Goal: Task Accomplishment & Management: Manage account settings

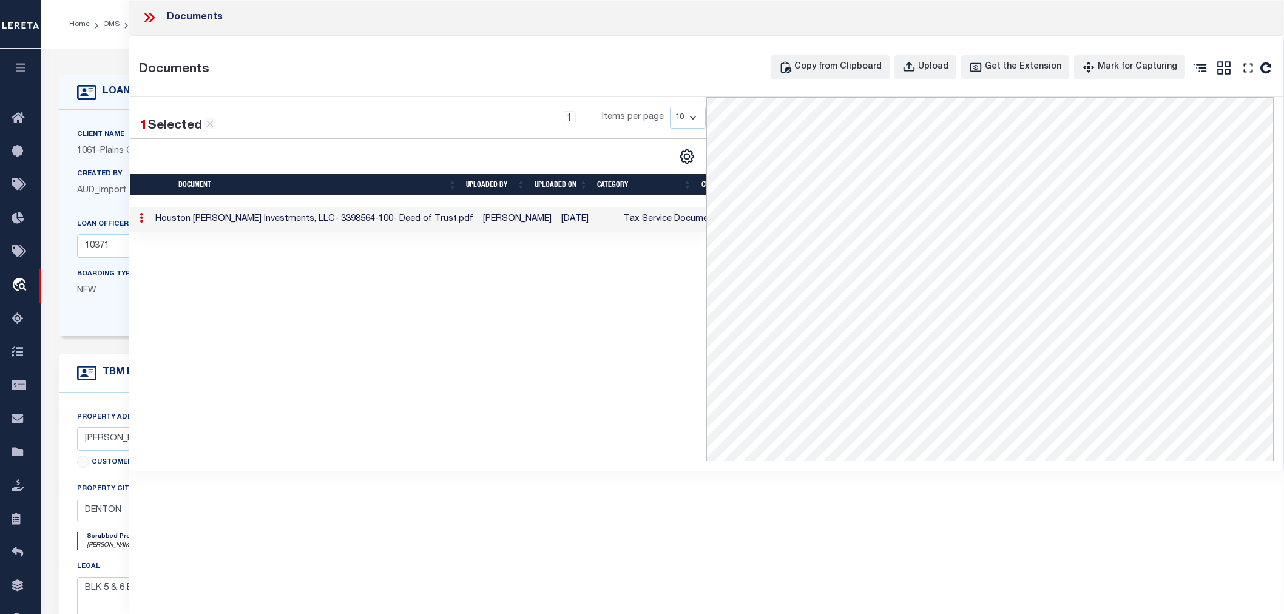
select select "200"
select select "167161"
select select "3595"
select select "NonEscrow"
click at [146, 14] on icon at bounding box center [146, 18] width 5 height 10
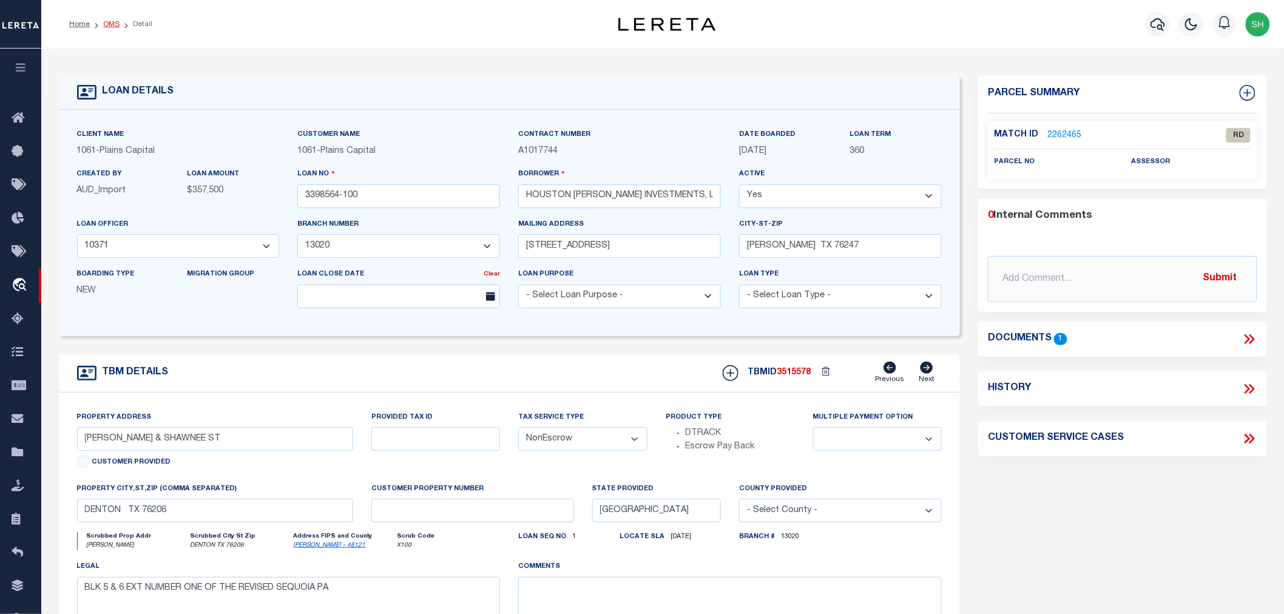
click at [111, 21] on link "OMS" at bounding box center [111, 24] width 16 height 7
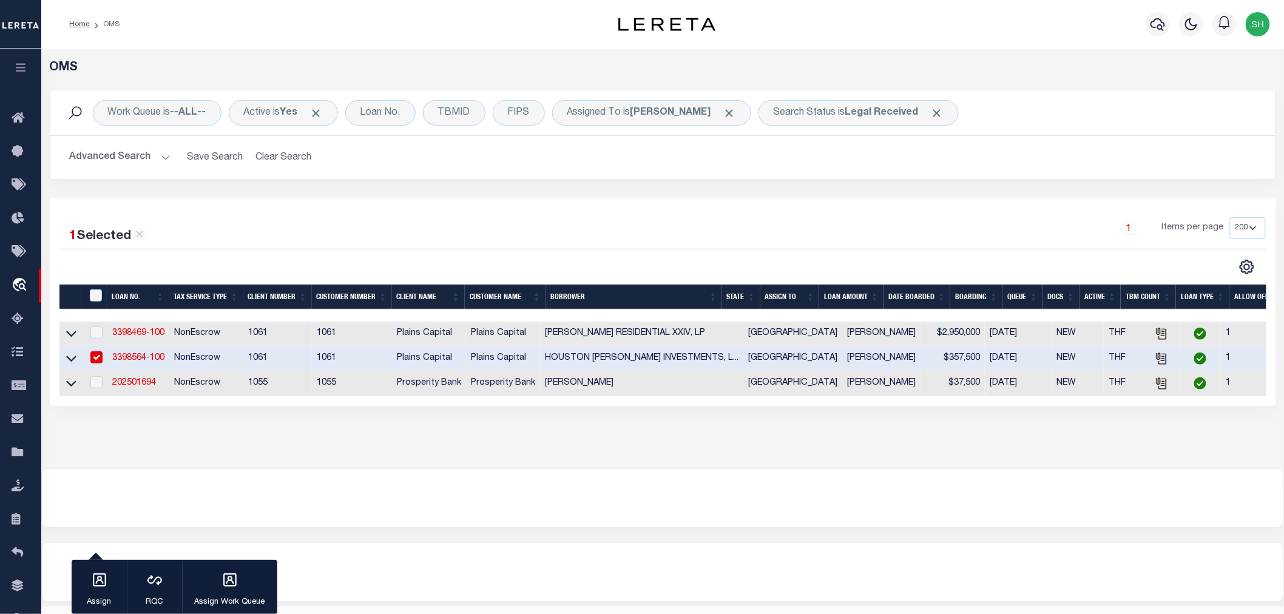
click at [98, 354] on input "checkbox" at bounding box center [96, 357] width 12 height 12
checkbox input "false"
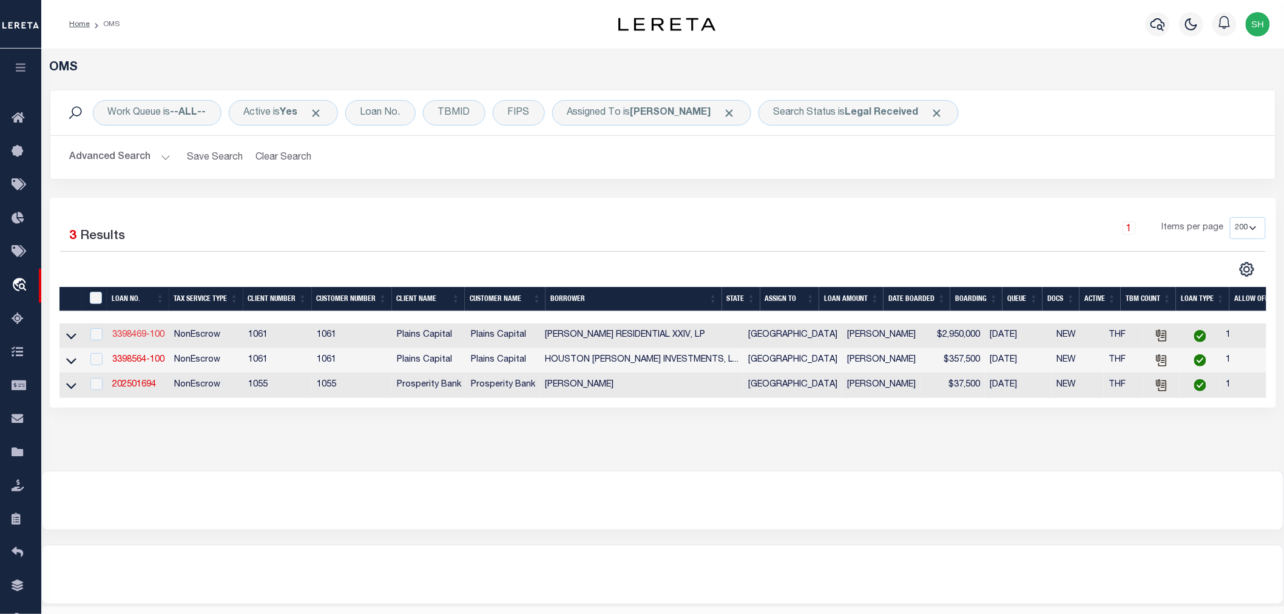
click at [129, 337] on link "3398469-100" at bounding box center [138, 335] width 52 height 8
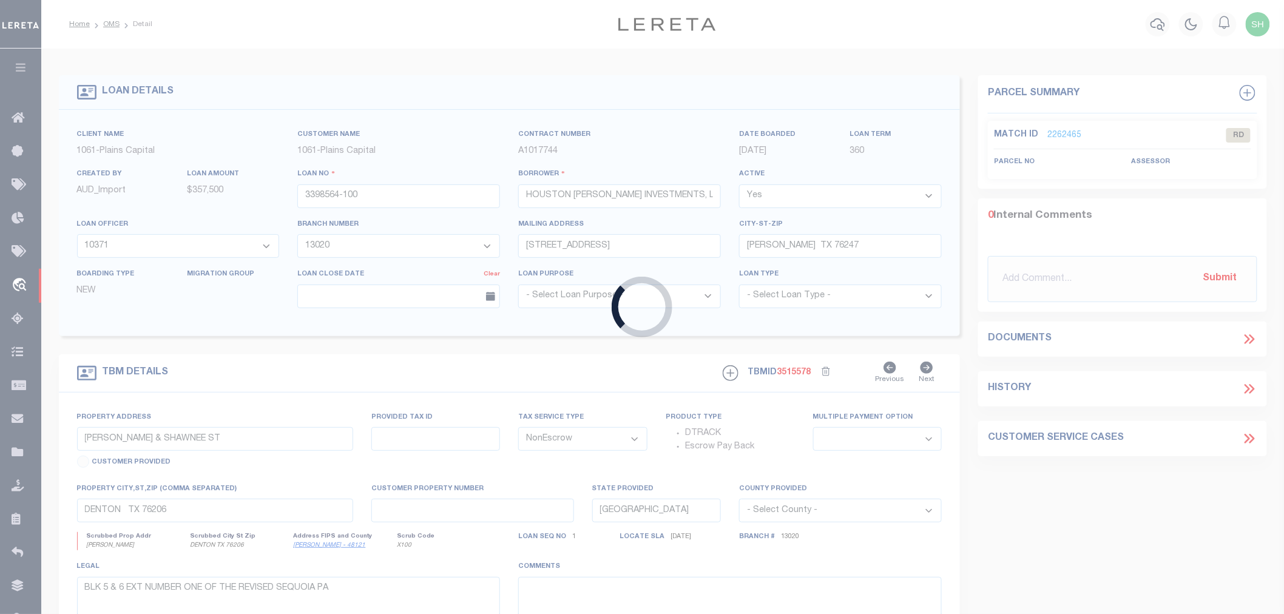
type input "3398469-100"
type input "FORNEY RESIDENTIAL XXIV, LP"
select select "167129"
select select "1444"
type input "3131 TURTLE CREEK BLVD 11TH FL"
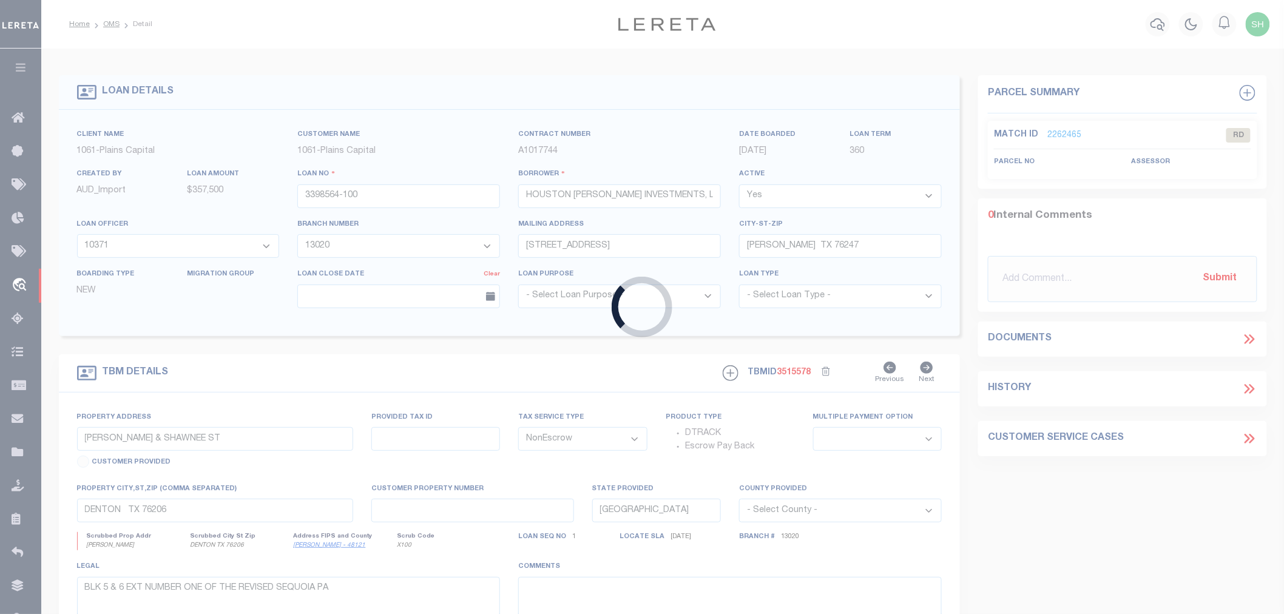
type input "DALLAS TX 75219"
select select
type input "N GATEWAY BLVD & REEDER RD"
select select
type input "FORNEY TX 75126"
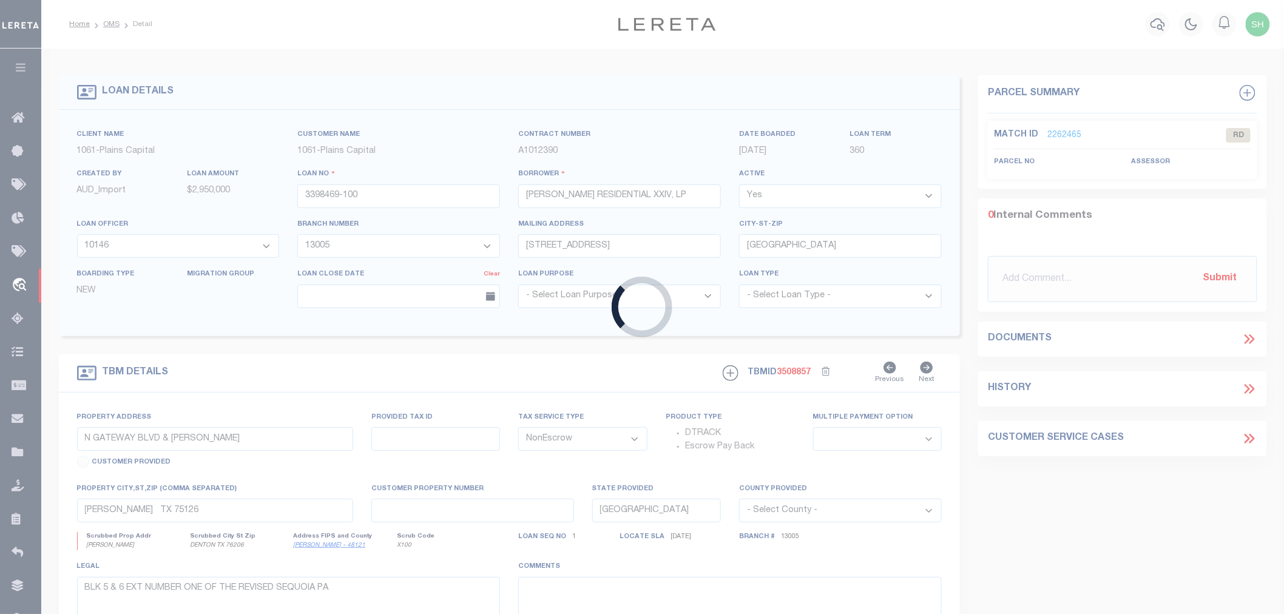
select select
type textarea "TRACT IN SAMUEL SMITH SURV ABS 450, KAUF MAN CO TX"
select select "167129"
select select "1444"
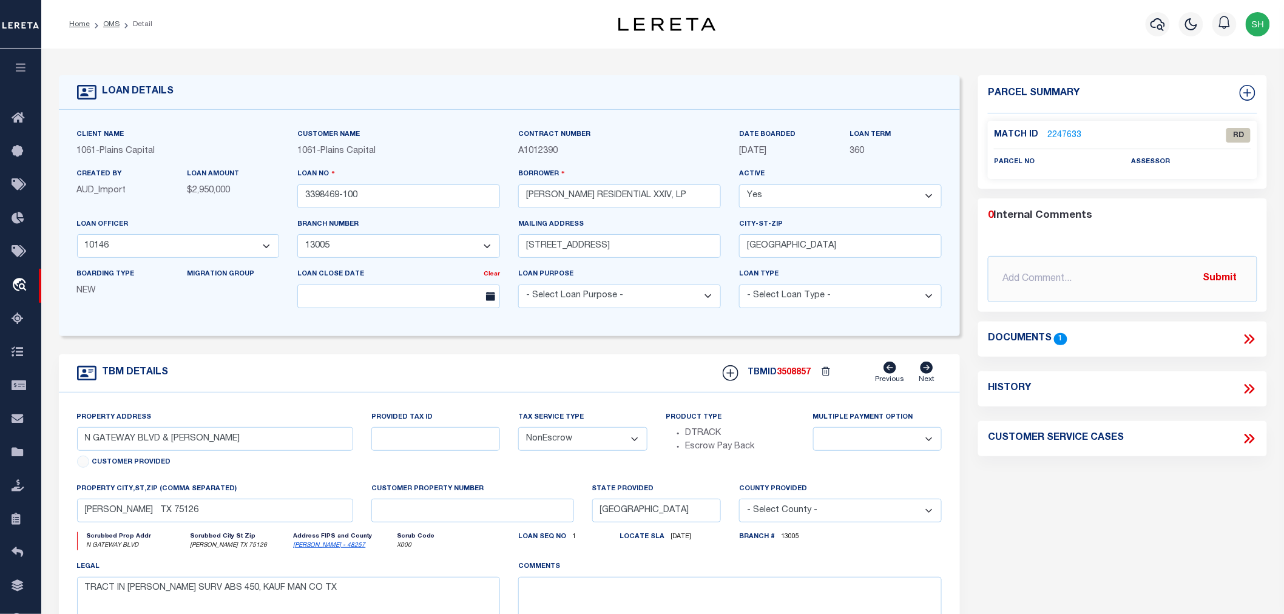
click at [1051, 137] on link "2247633" at bounding box center [1065, 135] width 34 height 13
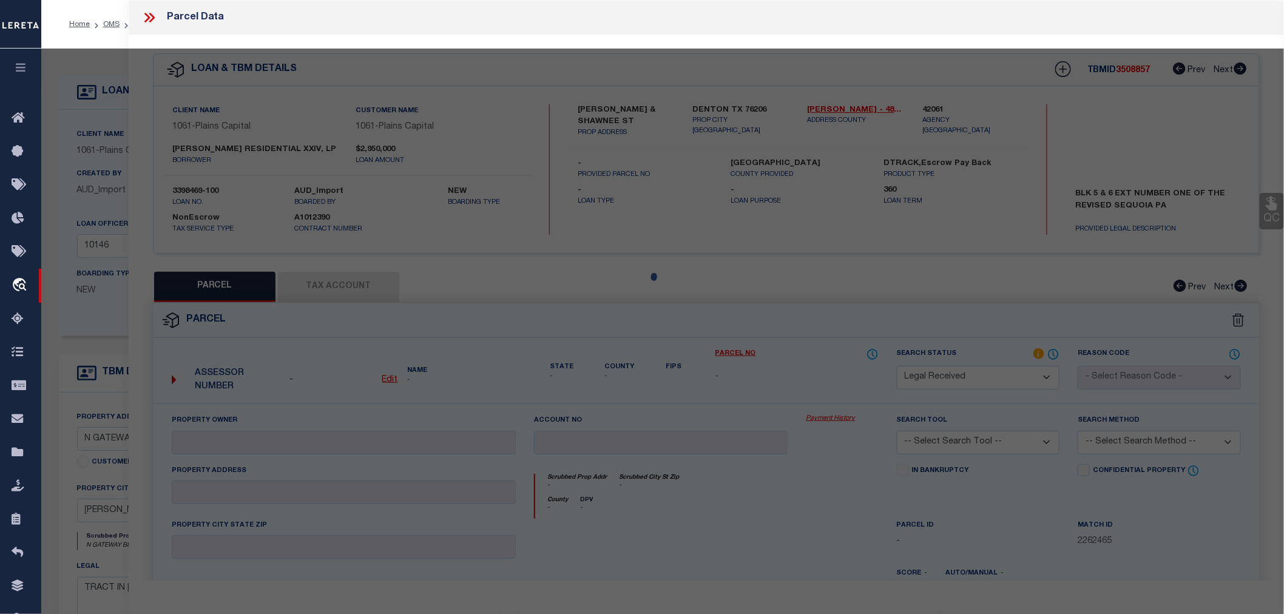
select select "AS"
checkbox input "false"
select select "RD"
checkbox input "false"
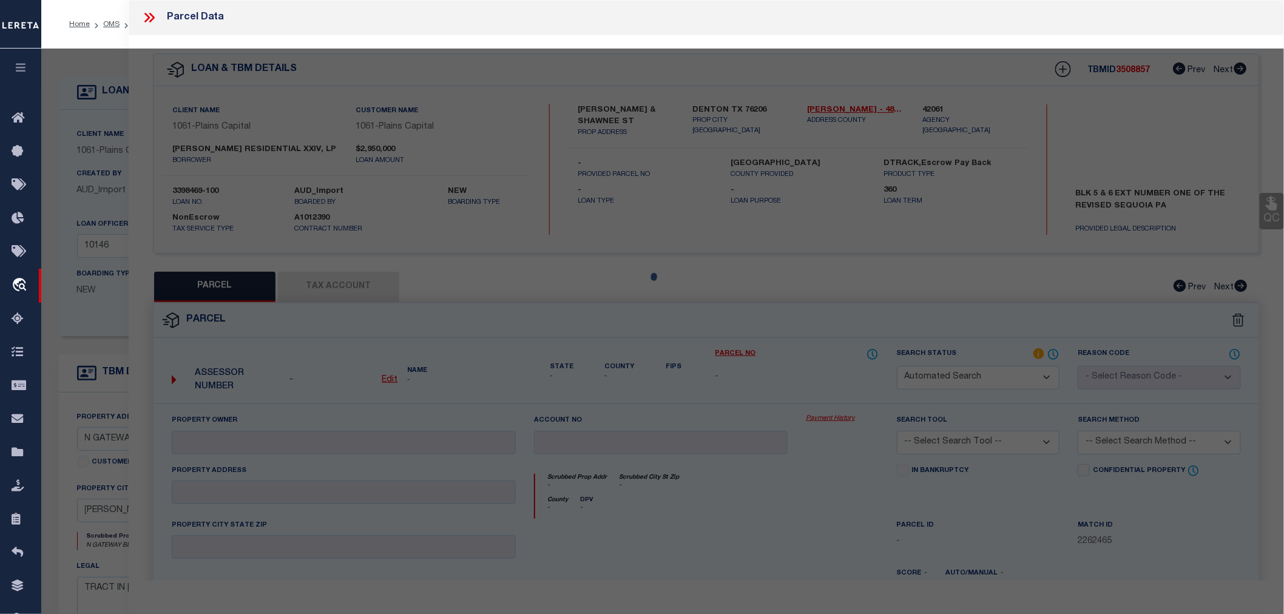
type textarea "Document uploaded that satisfies a legal requirement, changing from ND to RD"
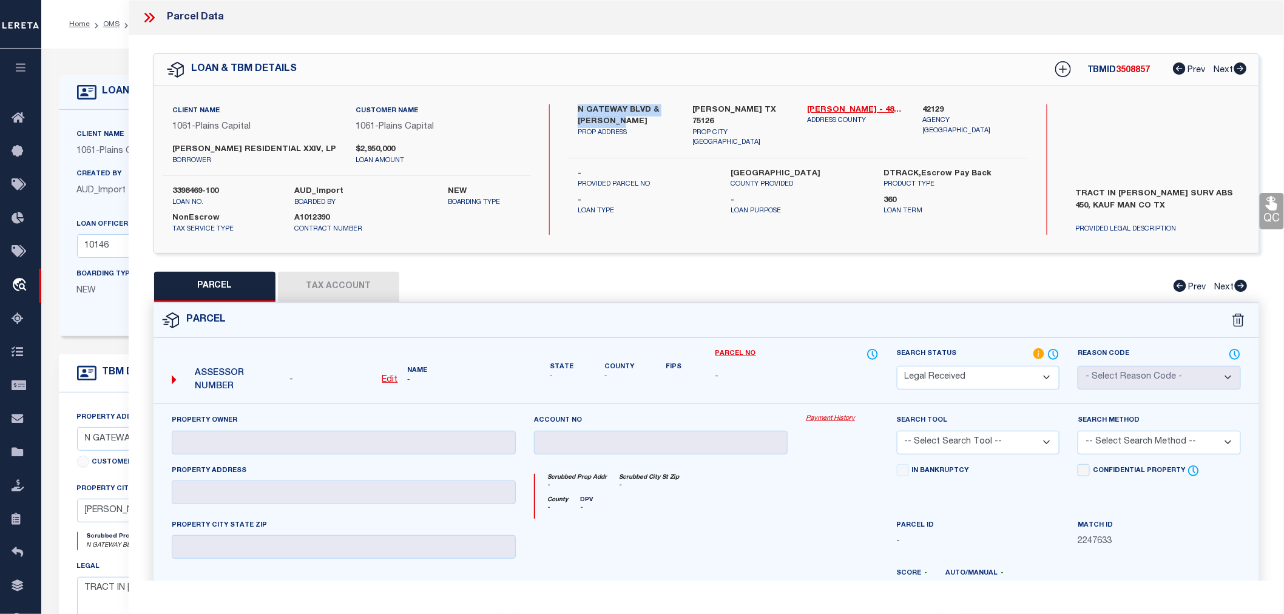
drag, startPoint x: 573, startPoint y: 108, endPoint x: 623, endPoint y: 123, distance: 51.9
click at [623, 123] on div "N GATEWAY BLVD & REEDER RD PROP ADDRESS" at bounding box center [626, 126] width 115 height 44
click at [623, 124] on label "N GATEWAY BLVD & REEDER RD" at bounding box center [626, 116] width 97 height 24
click at [967, 372] on select "Automated Search Bad Parcel Complete Duplicate Parcel High Dollar Reporting In …" at bounding box center [978, 378] width 163 height 24
select select "NP"
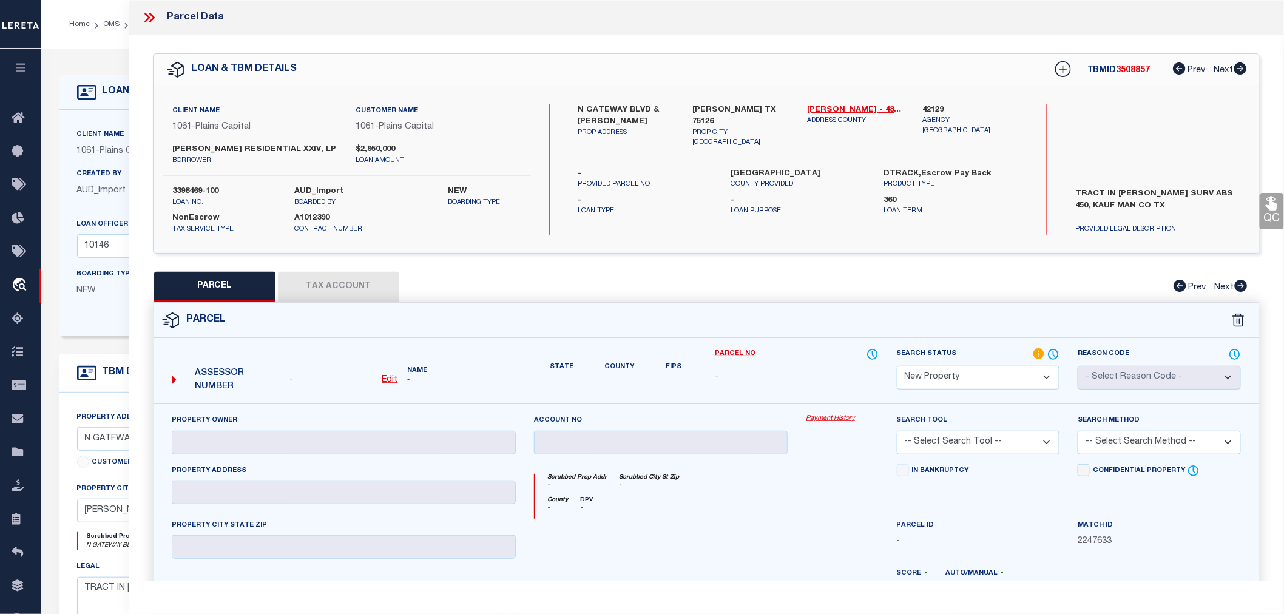
click at [897, 366] on select "Automated Search Bad Parcel Complete Duplicate Parcel High Dollar Reporting In …" at bounding box center [978, 378] width 163 height 24
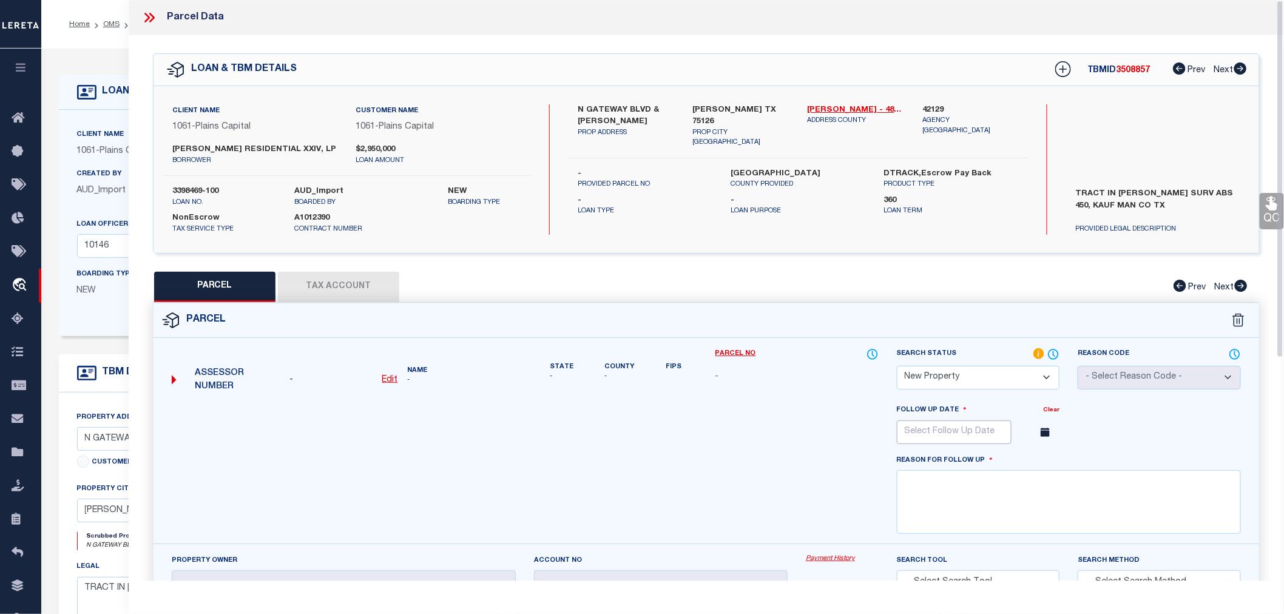
click at [950, 435] on input "text" at bounding box center [954, 433] width 115 height 24
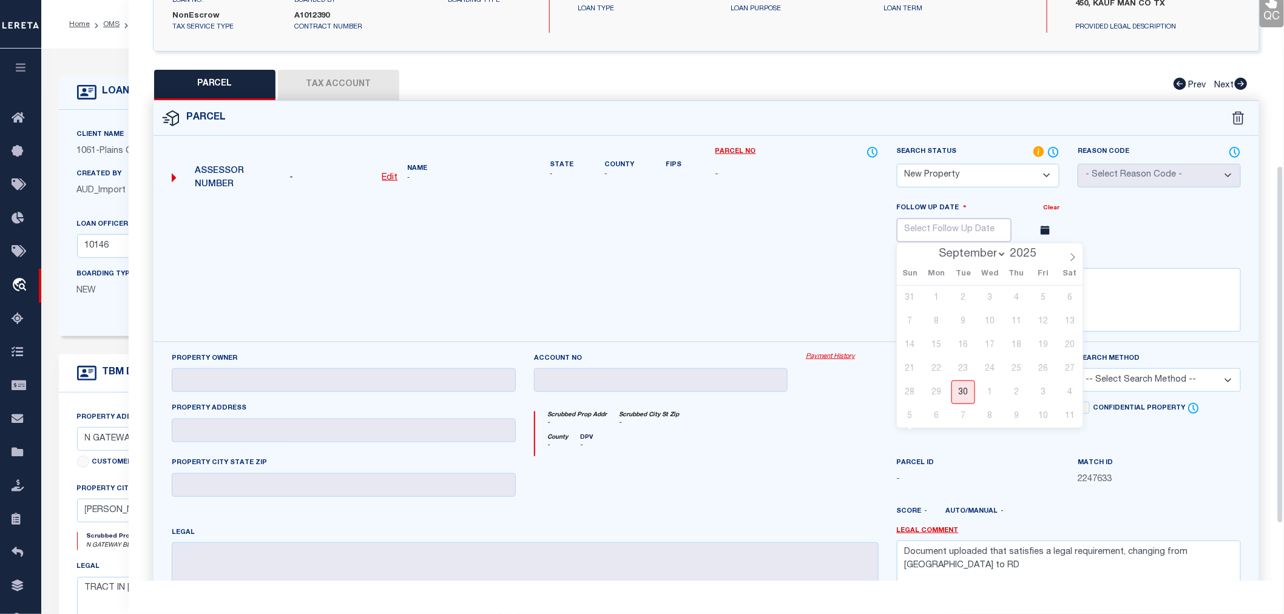
scroll to position [269, 0]
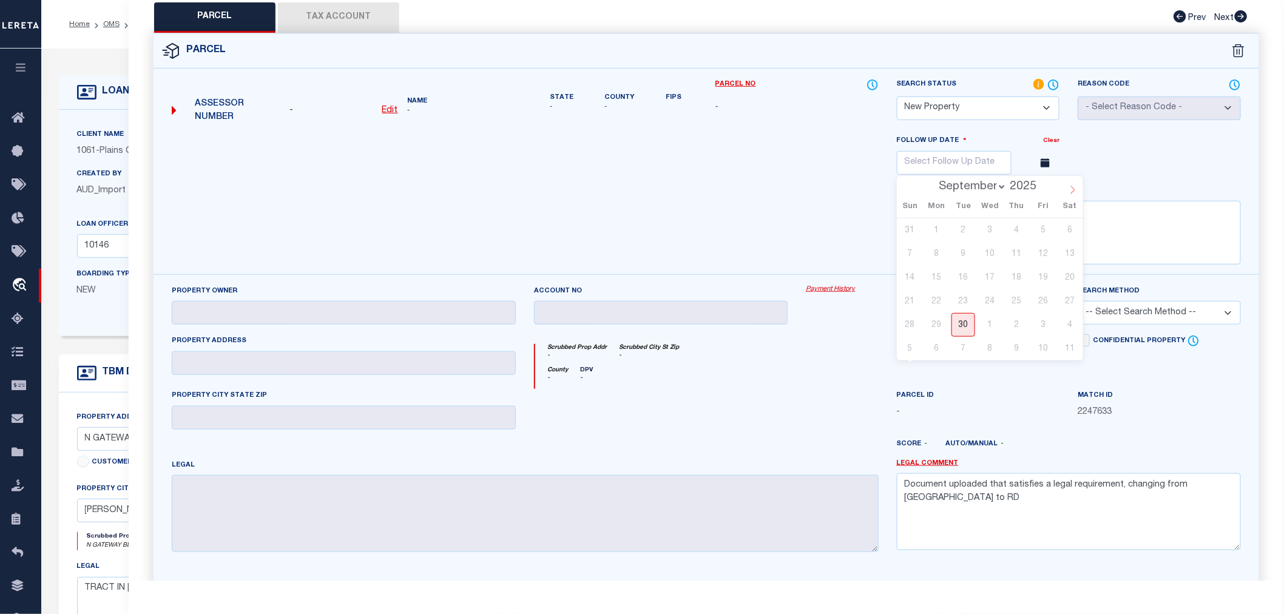
click at [1075, 191] on icon at bounding box center [1073, 190] width 8 height 8
select select "11"
click at [937, 319] on span "29" at bounding box center [937, 325] width 24 height 24
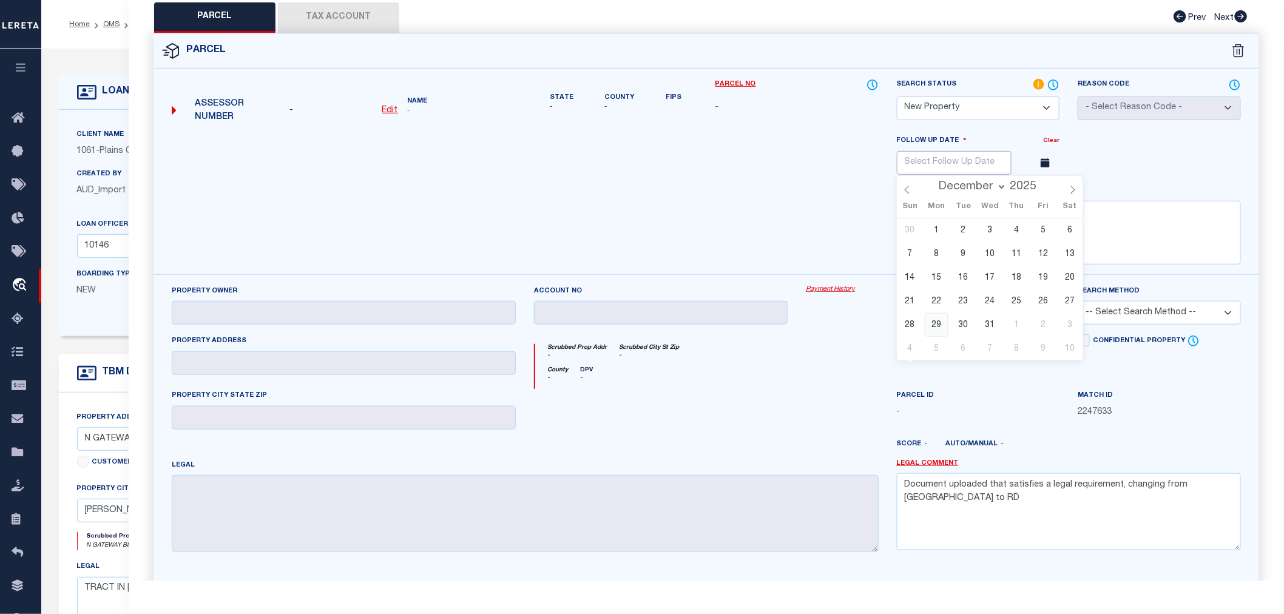
type input "12/29/2025"
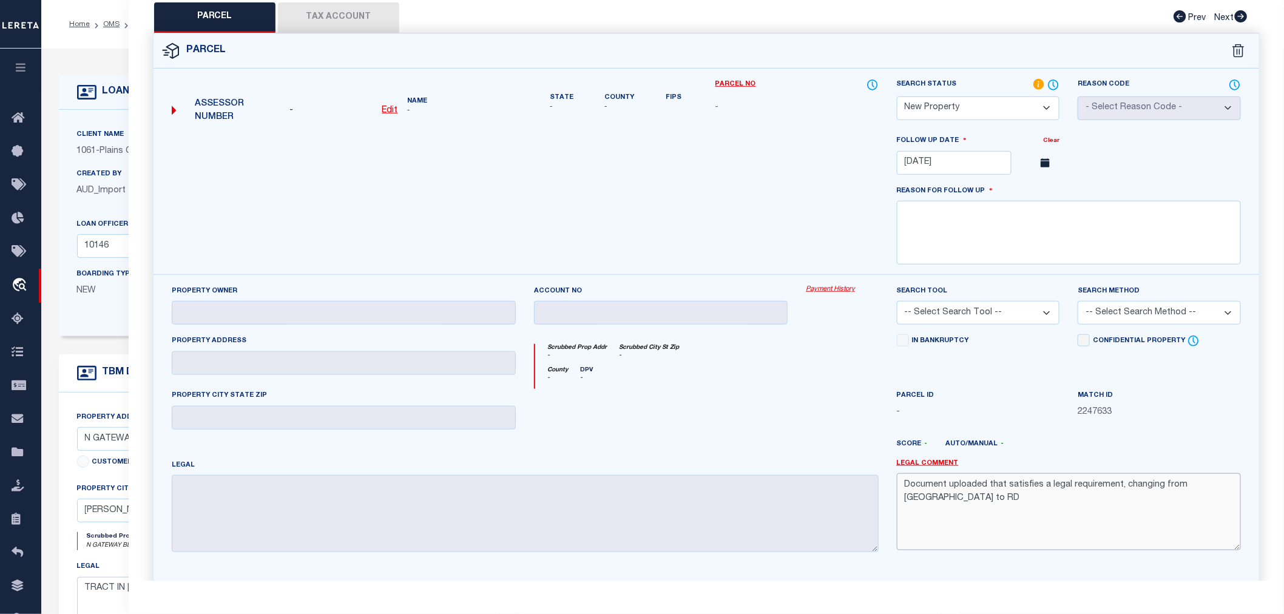
drag, startPoint x: 1223, startPoint y: 489, endPoint x: 901, endPoint y: 474, distance: 322.0
click at [901, 474] on div "Legal Comment Document uploaded that satisfies a legal requirement, changing fr…" at bounding box center [1069, 505] width 344 height 92
click at [976, 223] on textarea at bounding box center [1069, 233] width 344 height 64
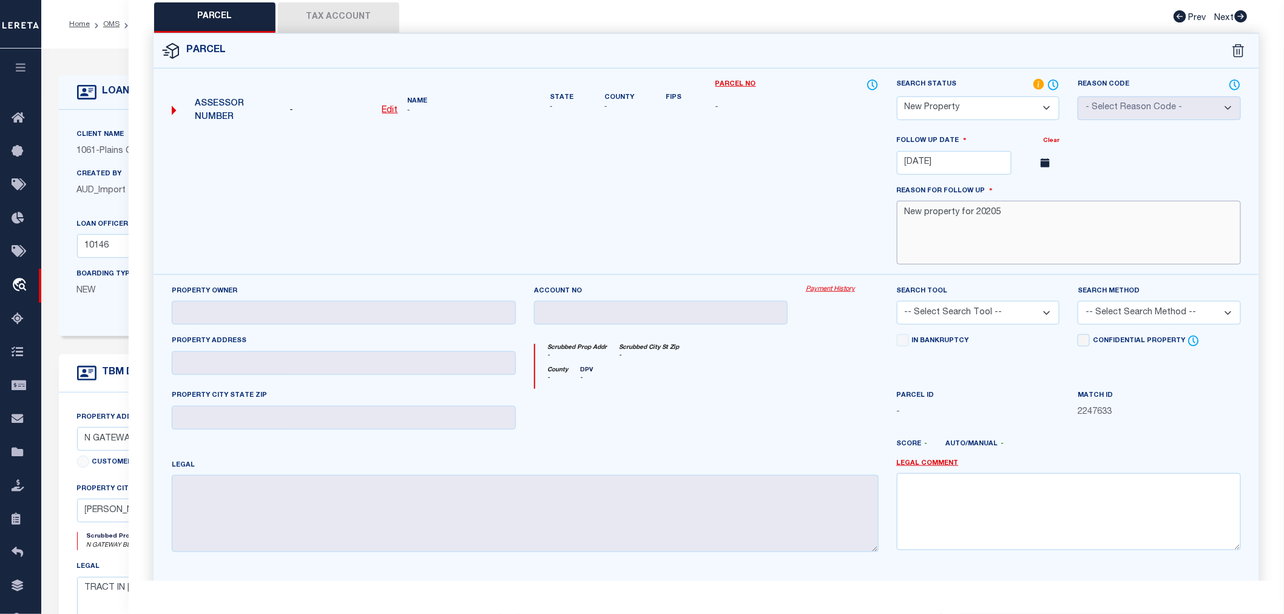
click at [987, 209] on textarea "New property for 20205" at bounding box center [1069, 233] width 344 height 64
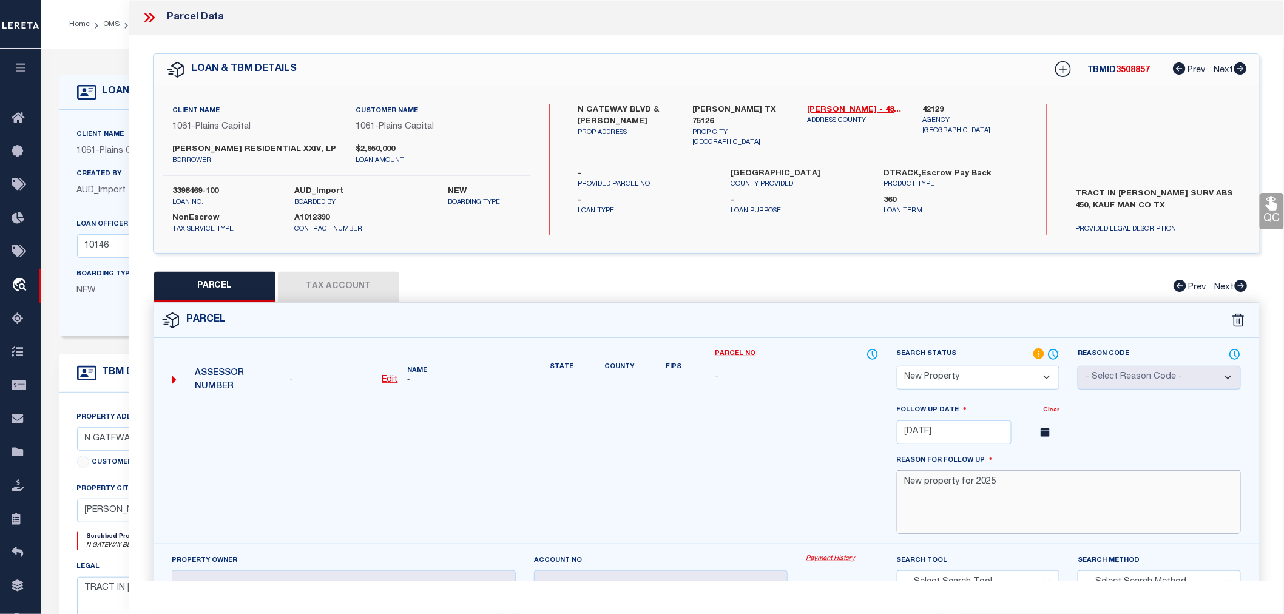
type textarea "New property for 2025"
click at [757, 458] on div at bounding box center [525, 474] width 725 height 140
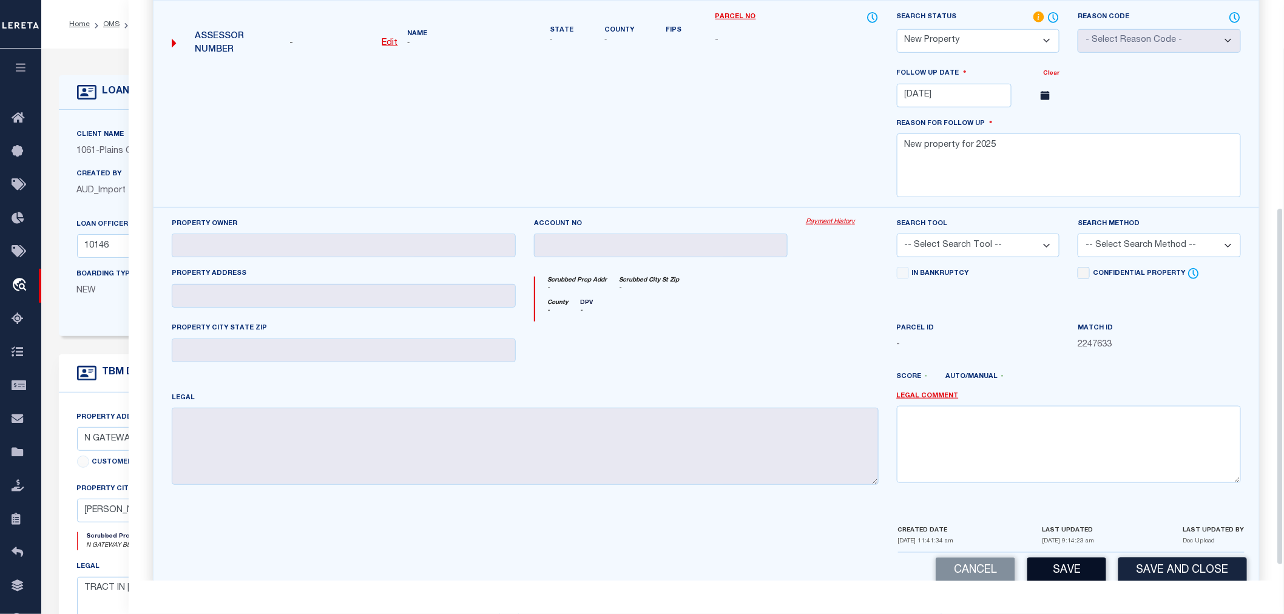
click at [1089, 571] on button "Save" at bounding box center [1067, 571] width 79 height 26
select select "AS"
checkbox input "false"
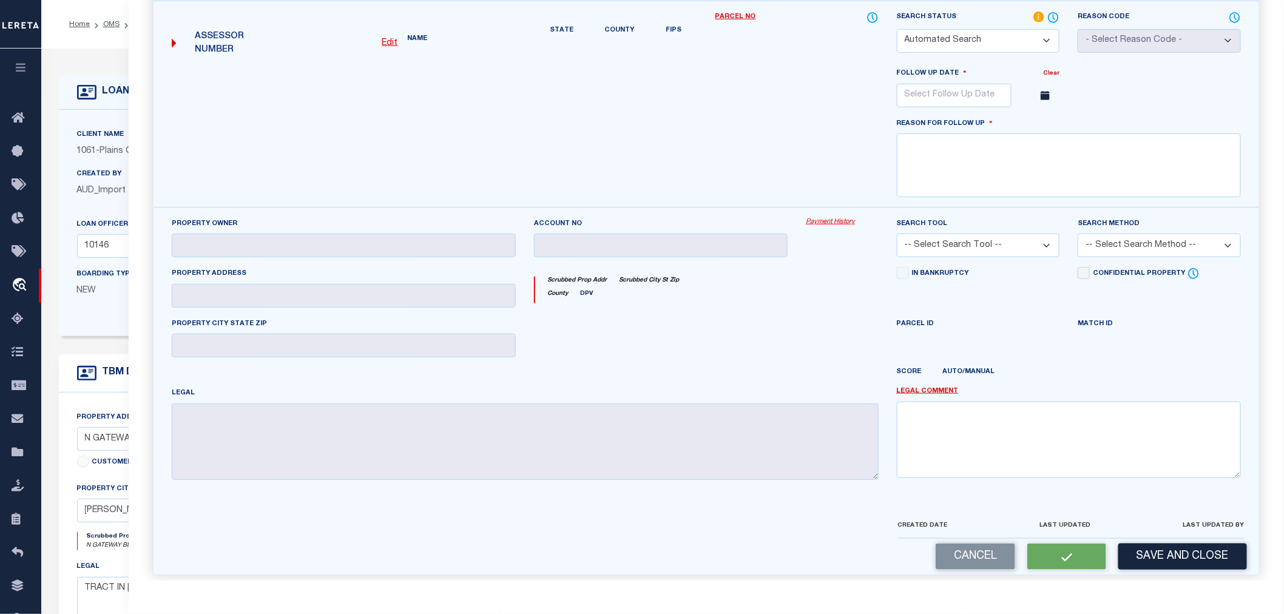
select select "NP"
type input "12/29/2025"
type textarea "New property for 2025"
checkbox input "false"
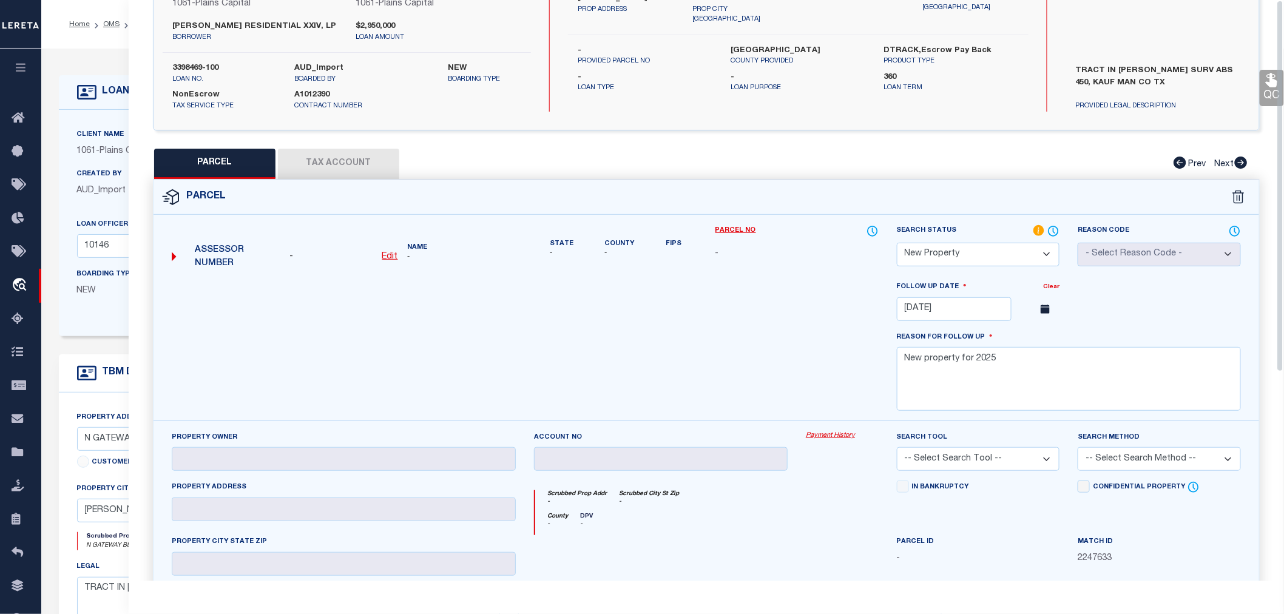
scroll to position [0, 0]
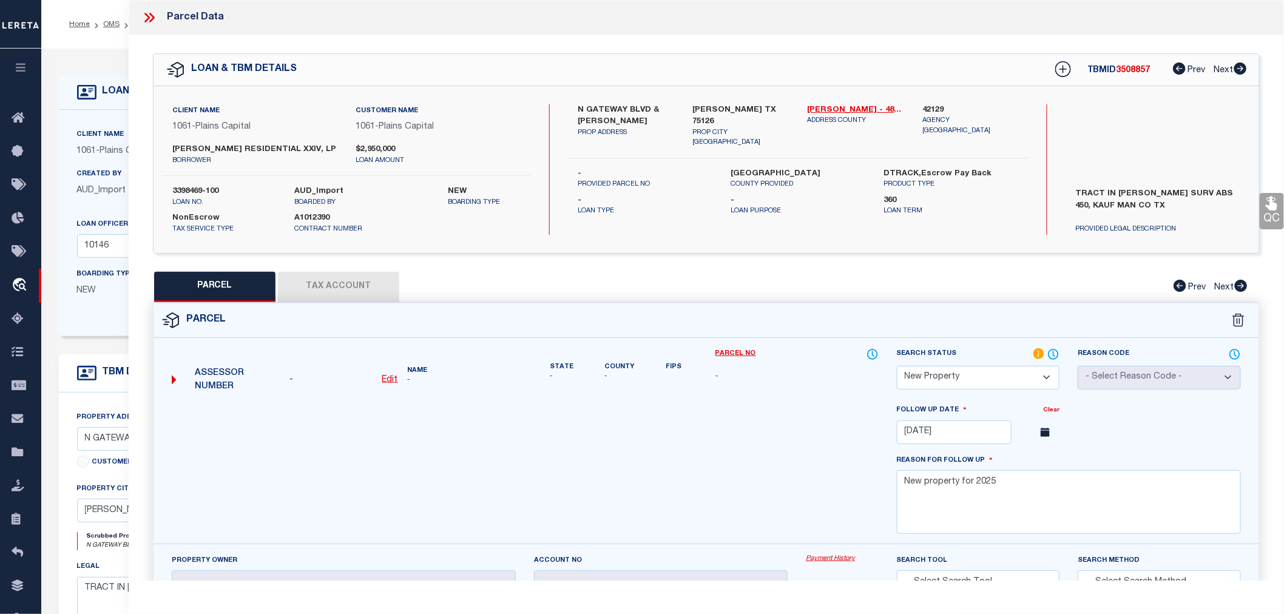
click at [1127, 70] on span "3508857" at bounding box center [1134, 70] width 34 height 8
copy span "3508857"
drag, startPoint x: 168, startPoint y: 189, endPoint x: 223, endPoint y: 191, distance: 55.2
click at [223, 191] on div "3398469-100 loan no." at bounding box center [224, 197] width 123 height 22
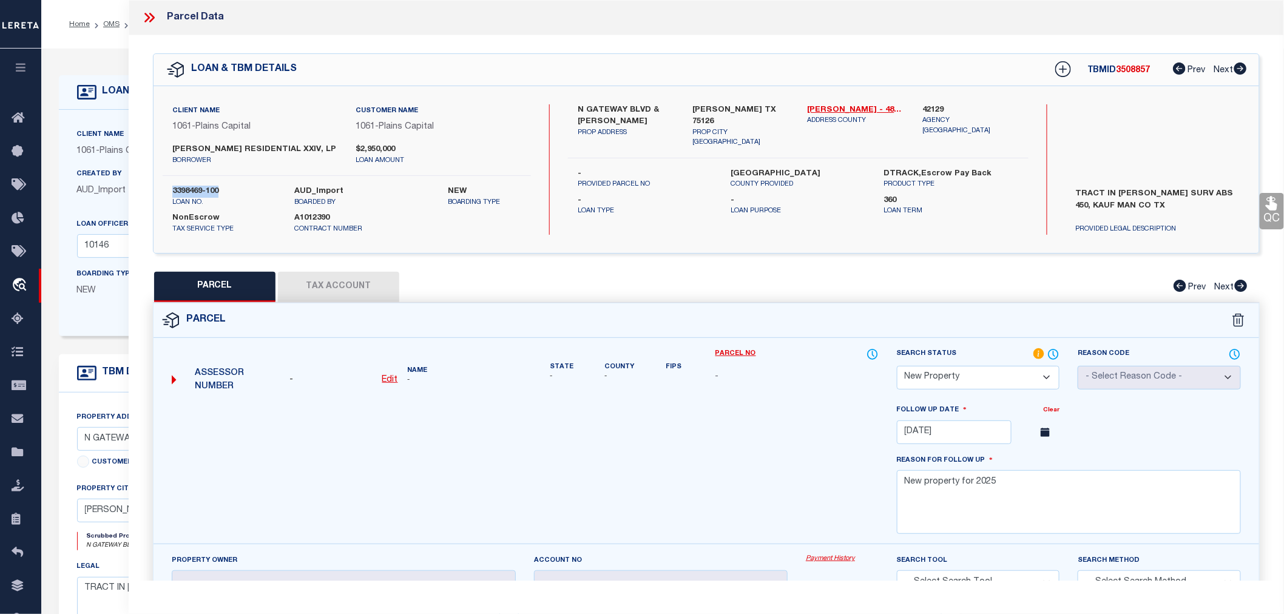
copy label "3398469-100"
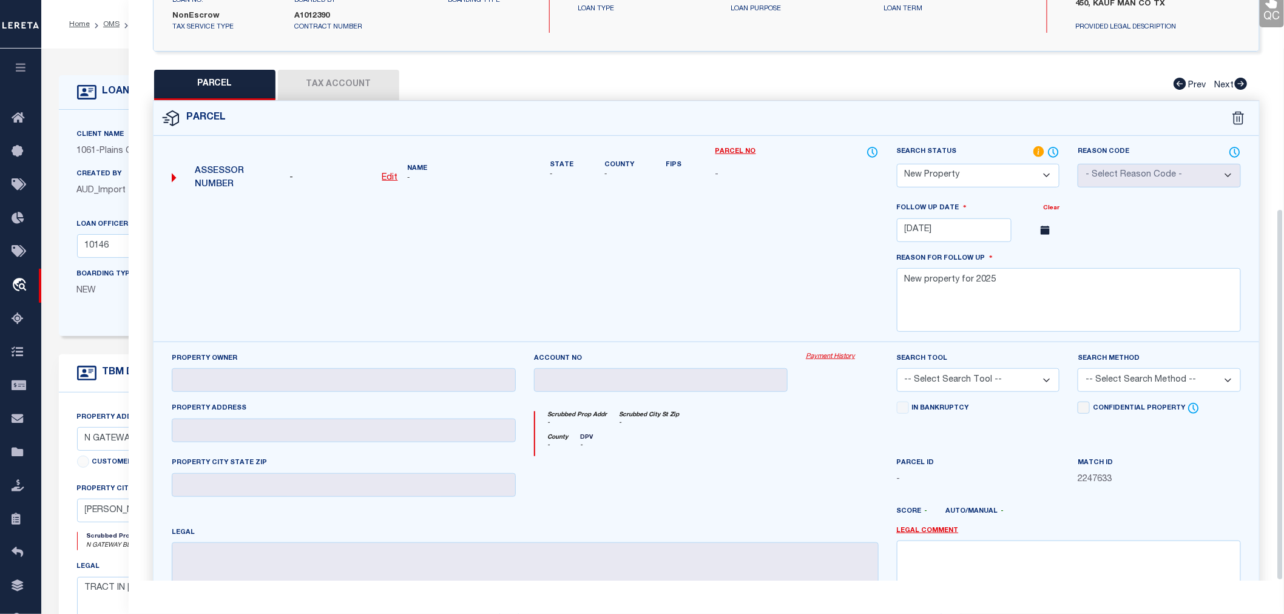
scroll to position [325, 0]
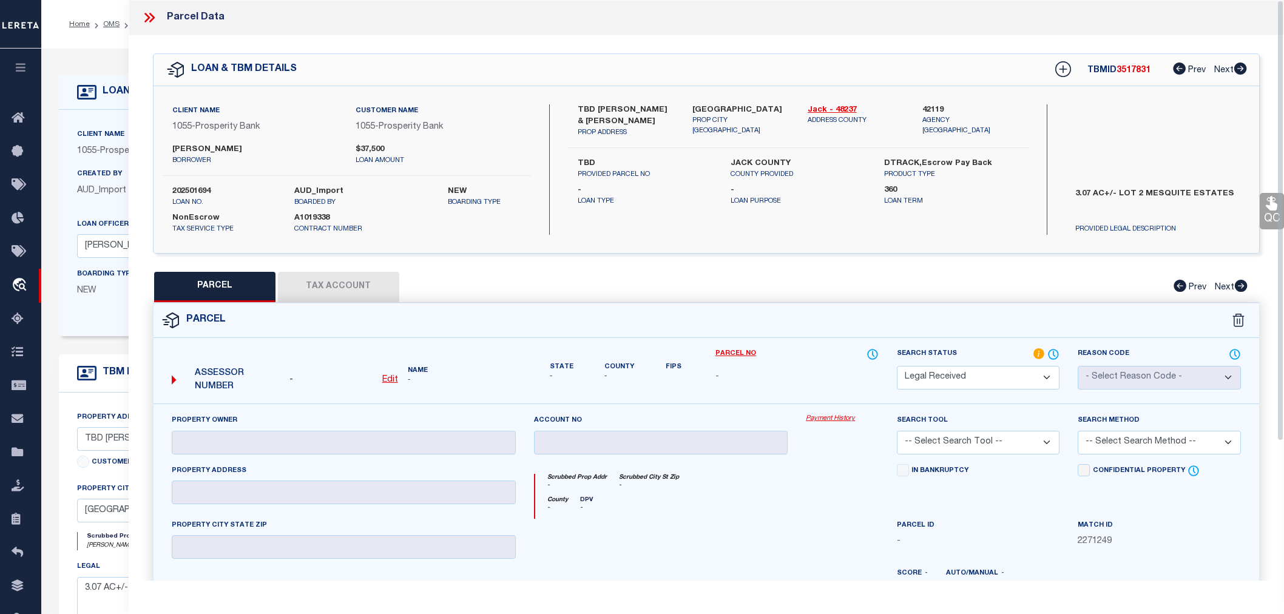
select select "RD"
select select "10657"
select select "3819"
select select "NonEscrow"
click at [1138, 73] on span "3517831" at bounding box center [1134, 70] width 34 height 8
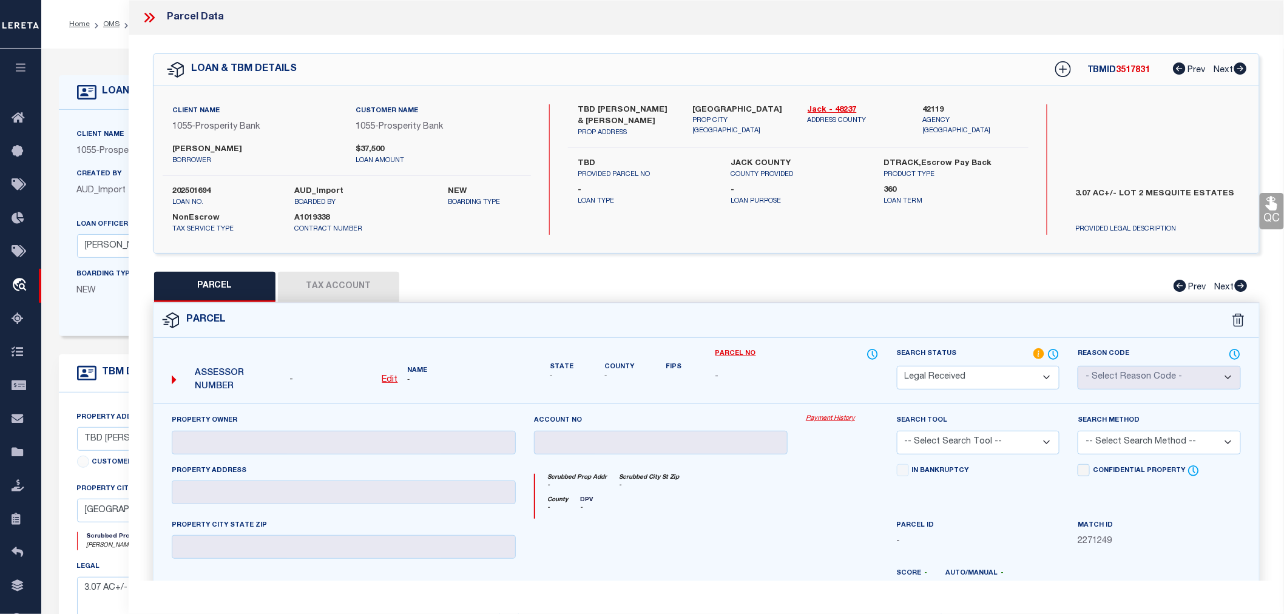
click at [1138, 73] on span "3517831" at bounding box center [1134, 70] width 34 height 8
copy span "3517831"
click at [189, 190] on label "202501694" at bounding box center [224, 192] width 104 height 12
copy label "202501694"
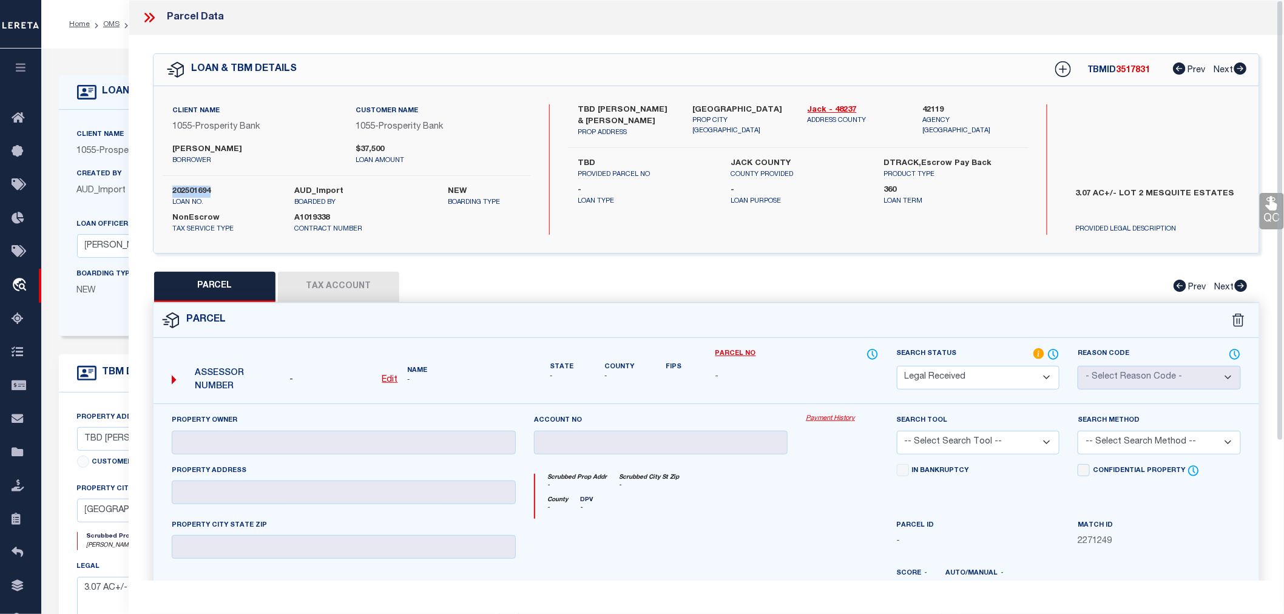
click at [955, 368] on select "Automated Search Bad Parcel Complete Duplicate Parcel High Dollar Reporting In …" at bounding box center [978, 378] width 163 height 24
select select "NP"
click at [897, 366] on select "Automated Search Bad Parcel Complete Duplicate Parcel High Dollar Reporting In …" at bounding box center [978, 378] width 163 height 24
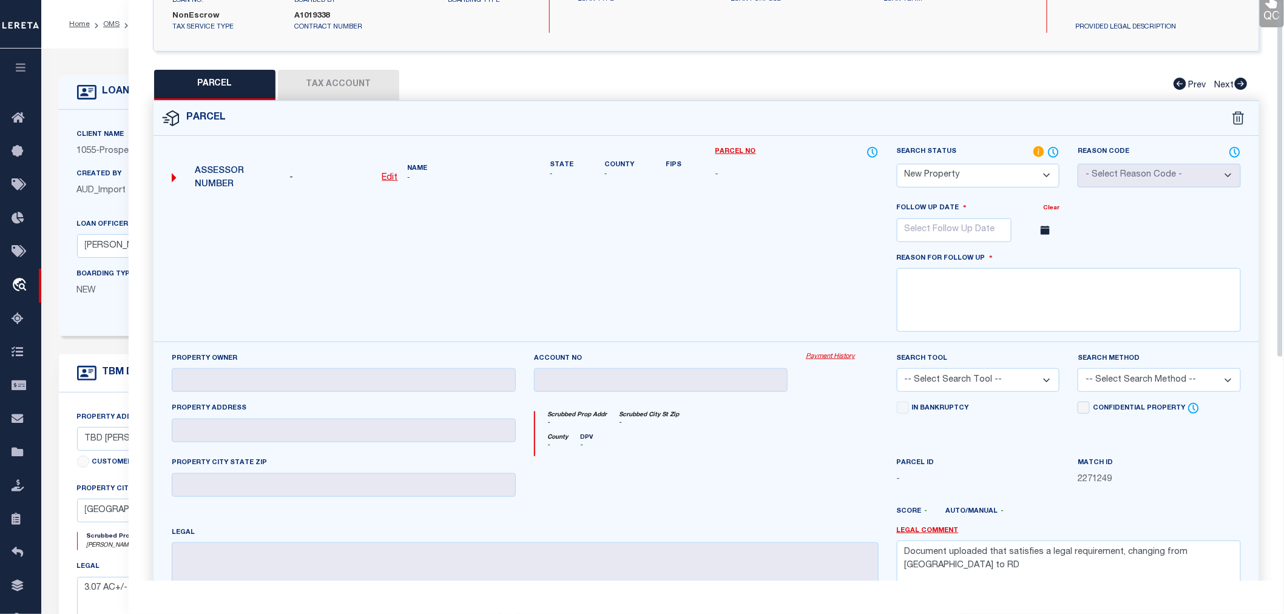
scroll to position [269, 0]
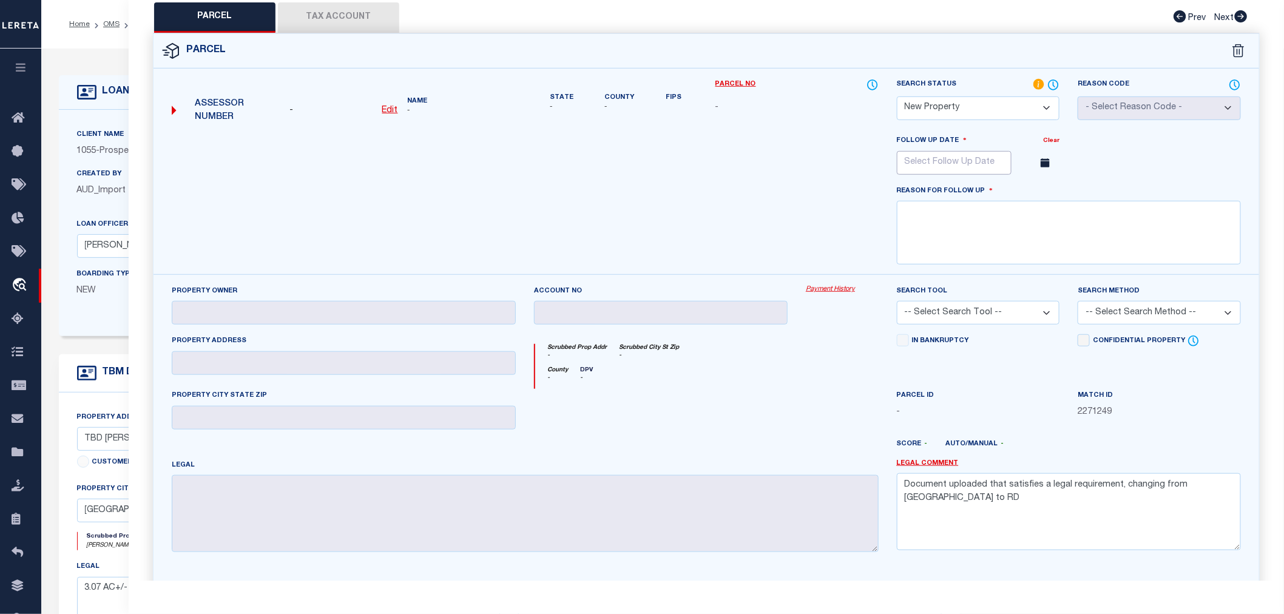
click at [947, 166] on input "text" at bounding box center [954, 163] width 115 height 24
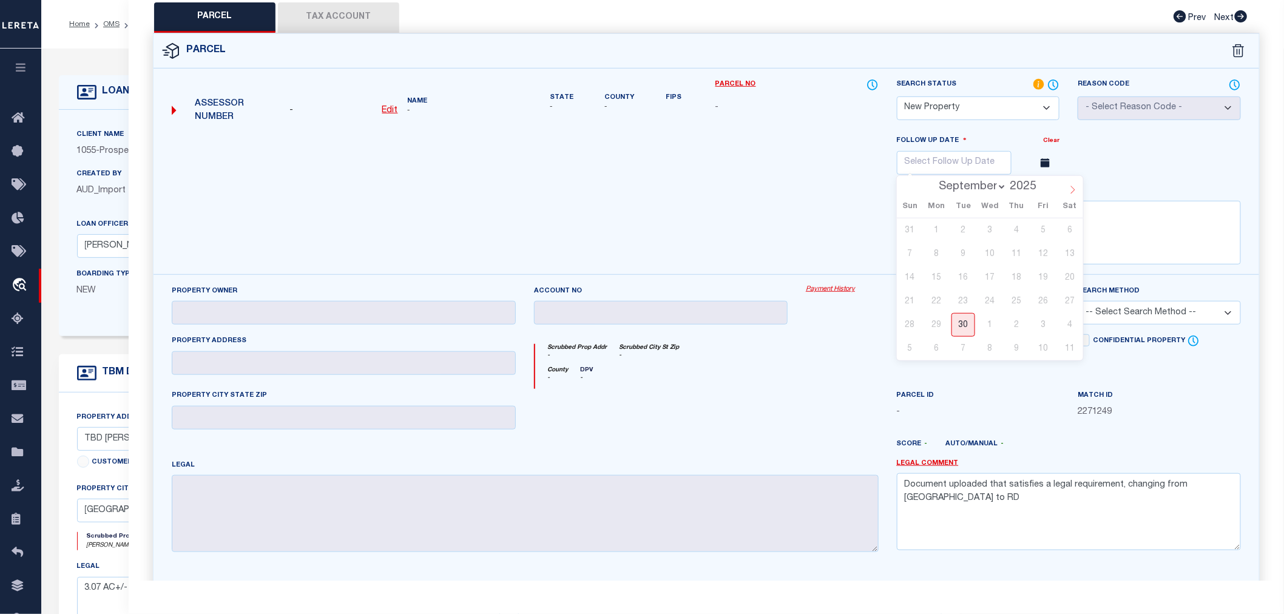
click at [1074, 186] on icon at bounding box center [1073, 190] width 8 height 8
select select "11"
click at [935, 320] on span "29" at bounding box center [937, 325] width 24 height 24
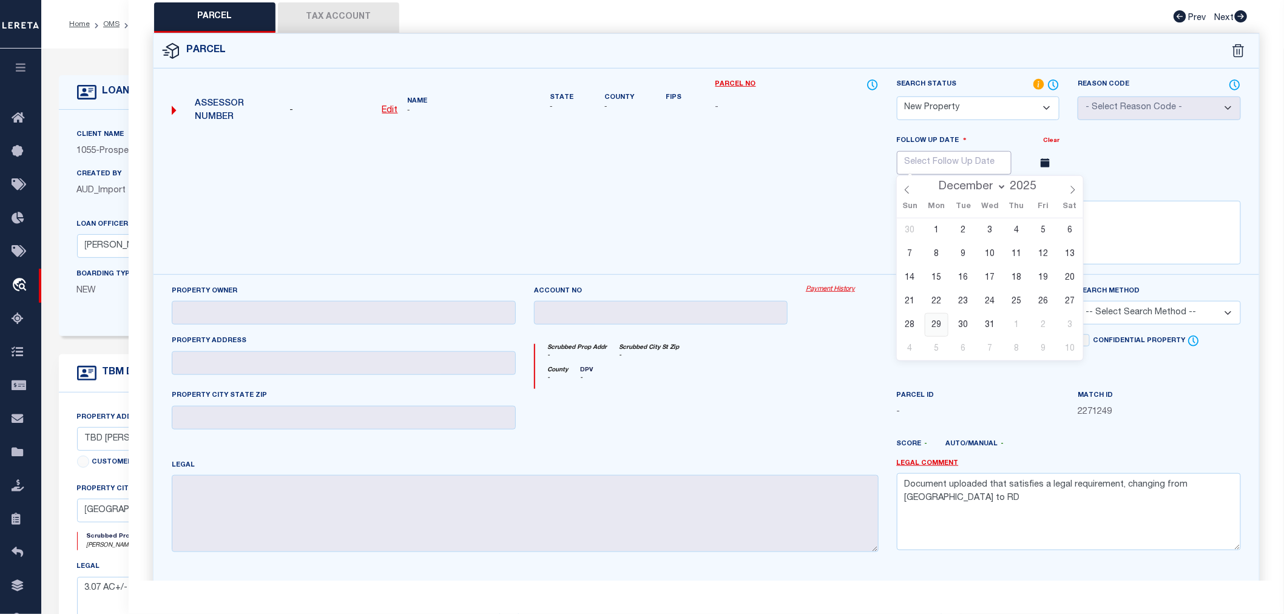
type input "12/29/2025"
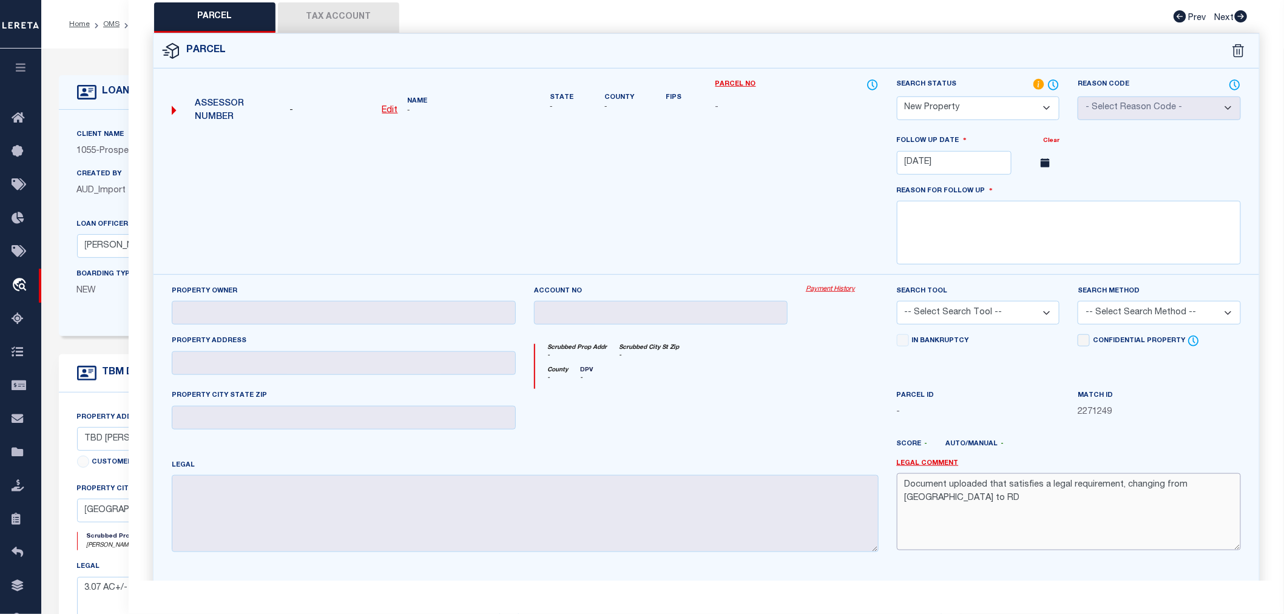
drag, startPoint x: 1225, startPoint y: 487, endPoint x: 899, endPoint y: 501, distance: 326.2
click at [899, 501] on textarea "Document uploaded that satisfies a legal requirement, changing from ND to RD" at bounding box center [1069, 511] width 344 height 76
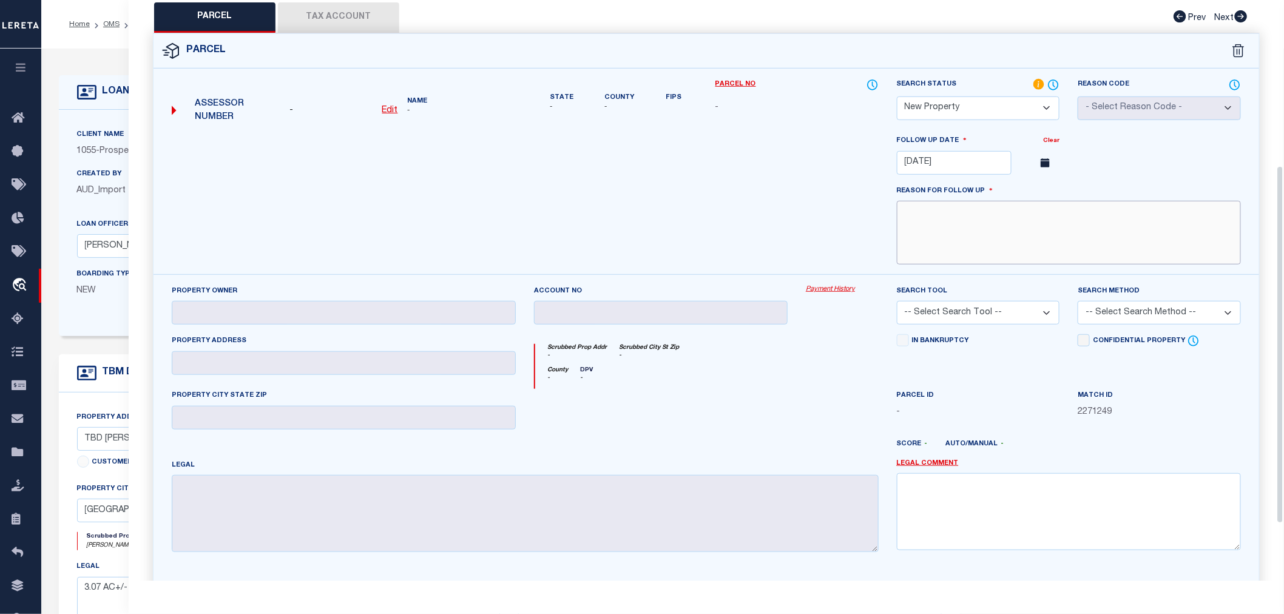
click at [949, 234] on textarea at bounding box center [1069, 233] width 344 height 64
type textarea "New property for 2025"
click at [785, 137] on div at bounding box center [525, 204] width 725 height 140
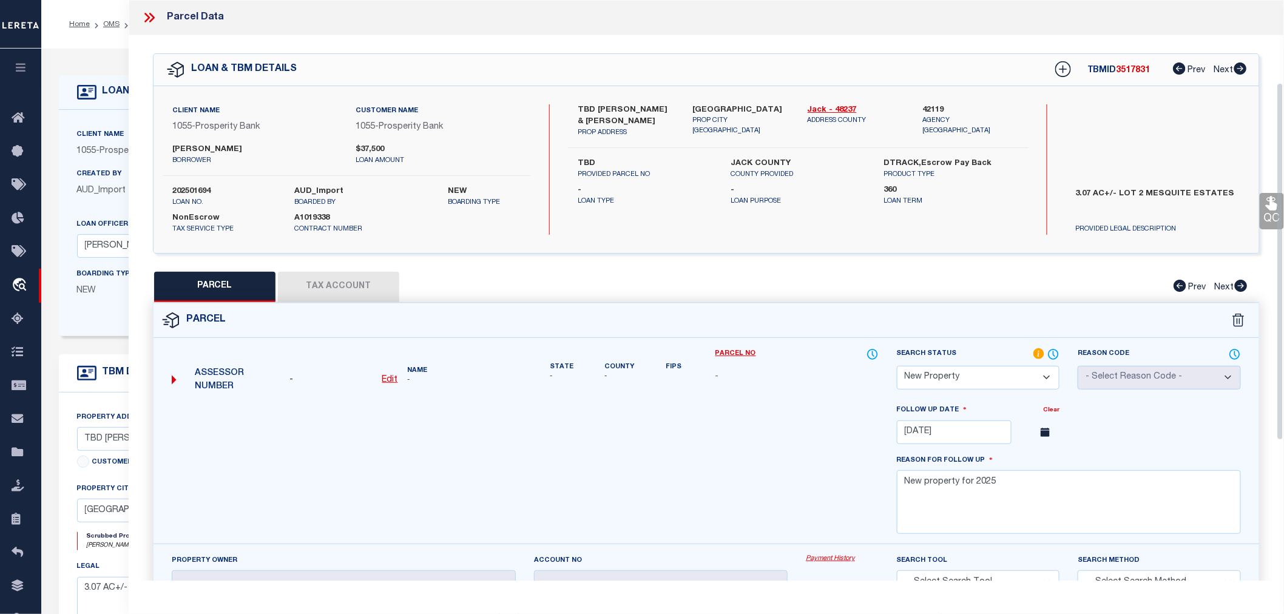
scroll to position [361, 0]
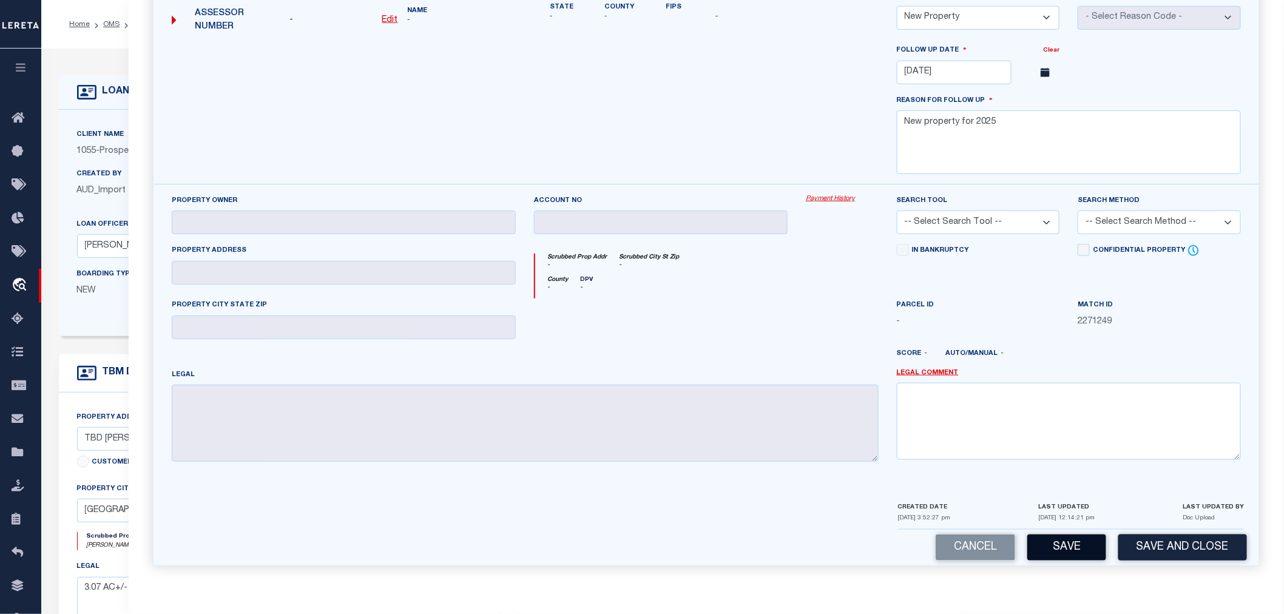
click at [1076, 541] on button "Save" at bounding box center [1067, 548] width 79 height 26
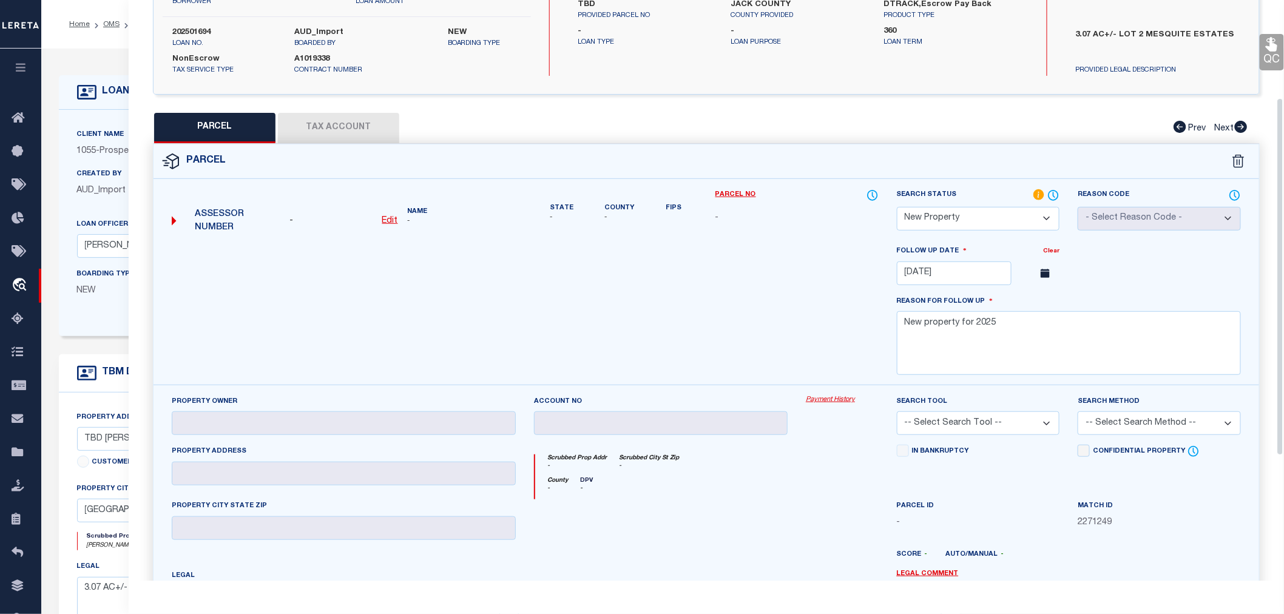
select select "AS"
checkbox input "false"
select select "NP"
type input "12/29/2025"
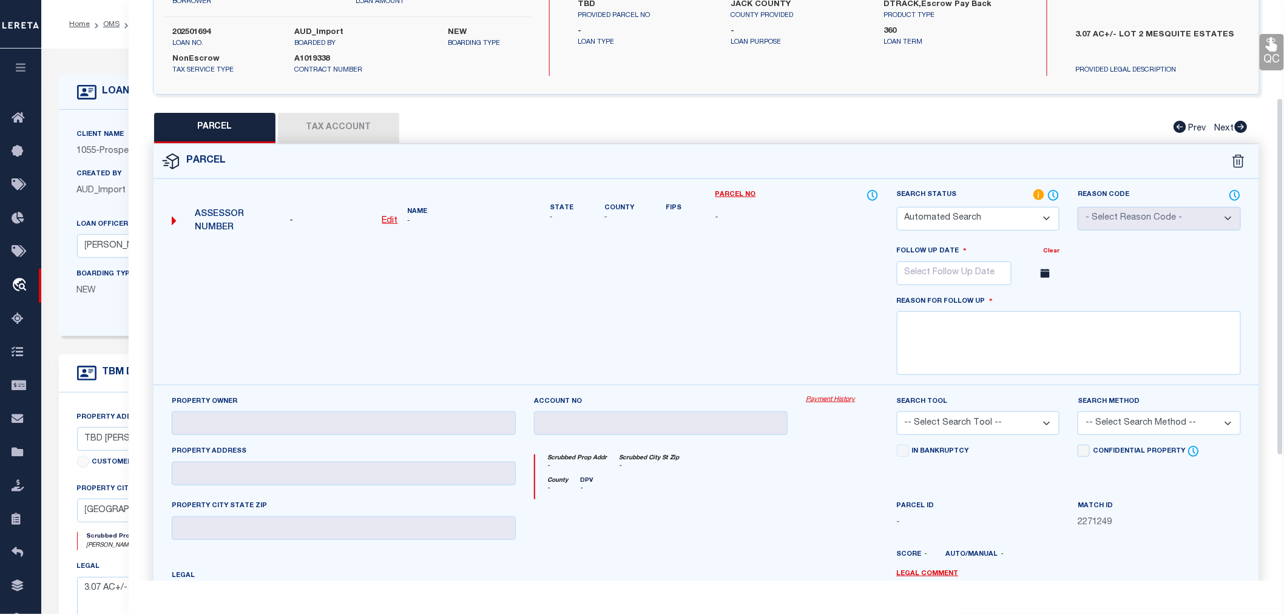
type textarea "New property for 2025"
checkbox input "false"
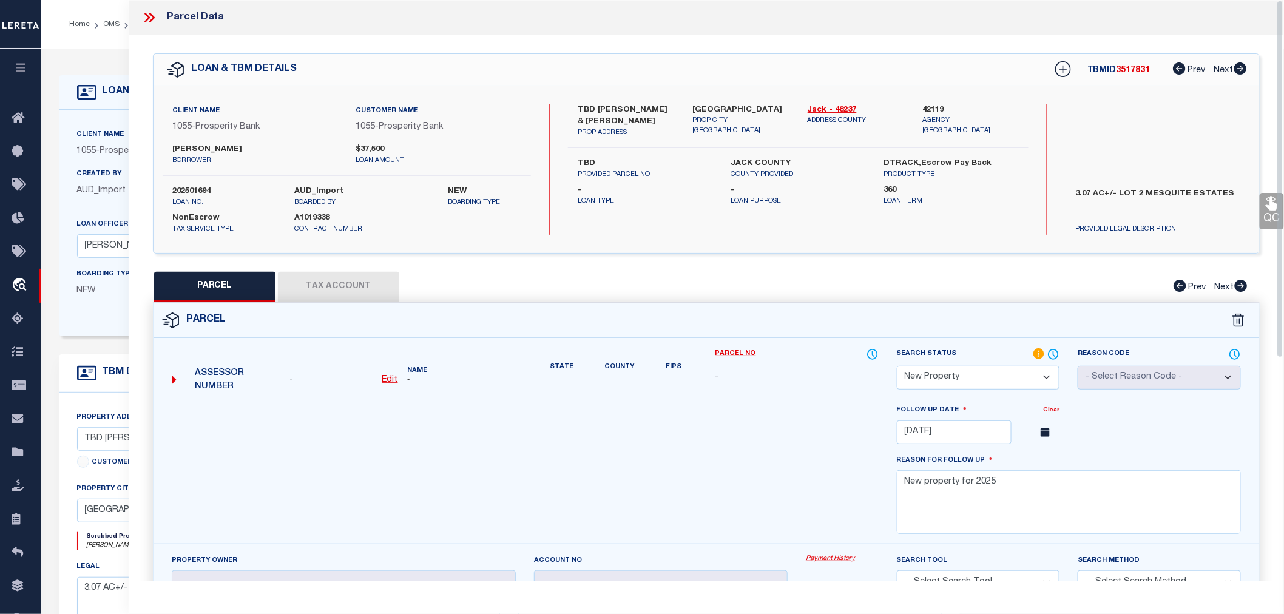
click at [149, 13] on icon at bounding box center [149, 18] width 16 height 16
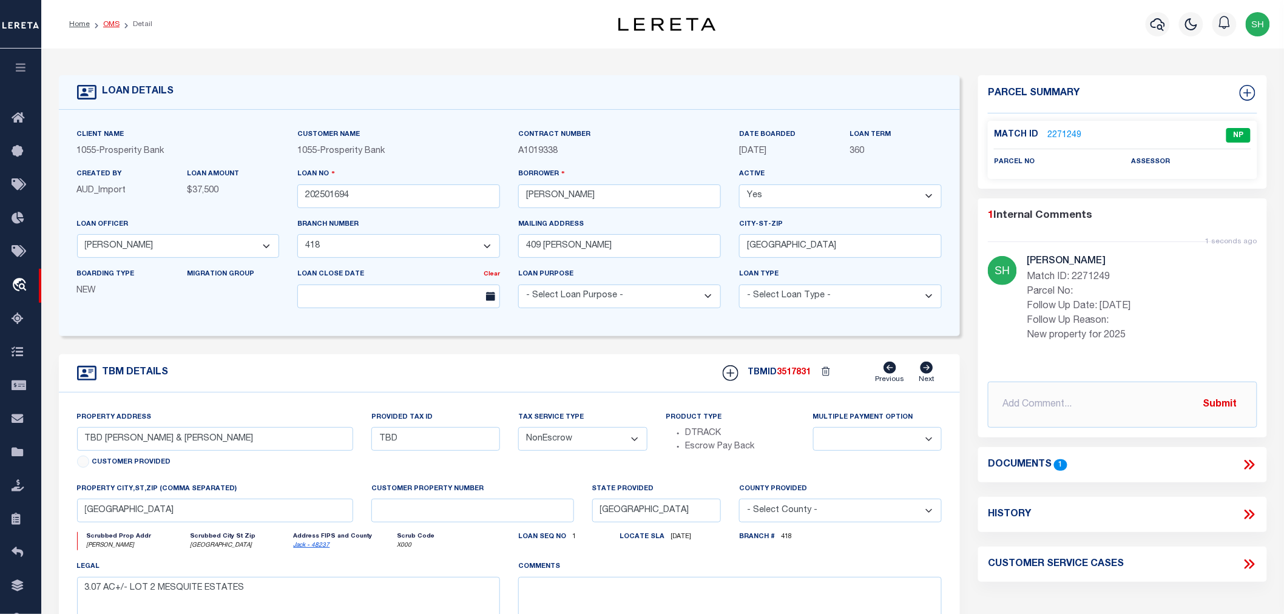
click at [109, 25] on link "OMS" at bounding box center [111, 24] width 16 height 7
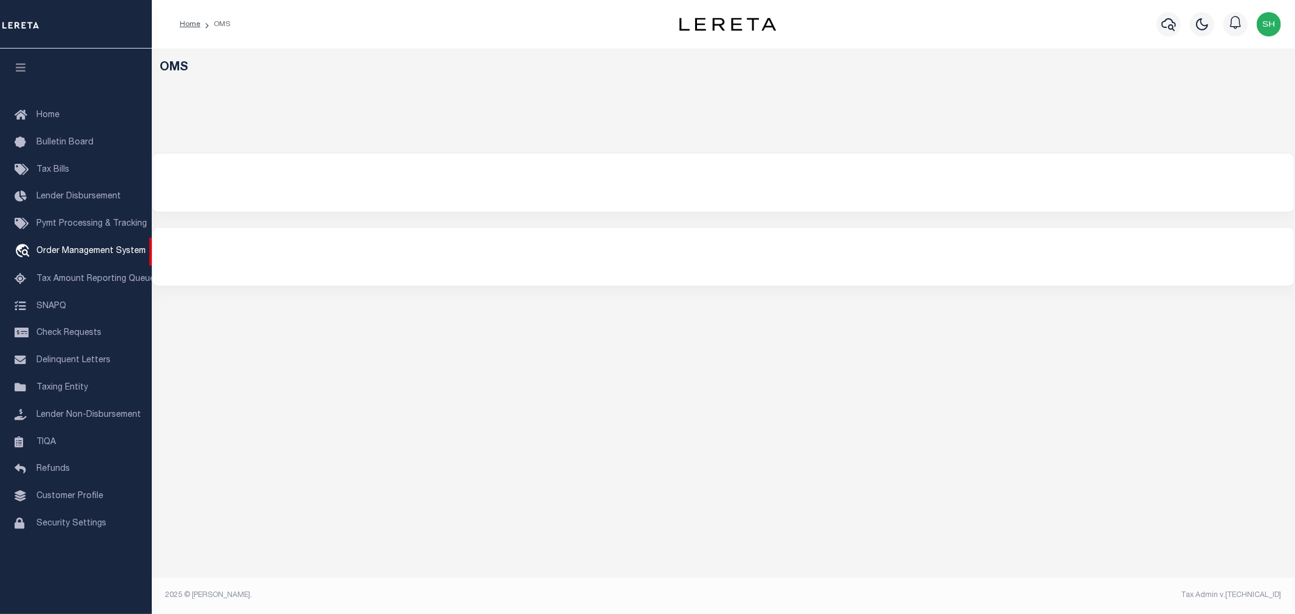
select select "200"
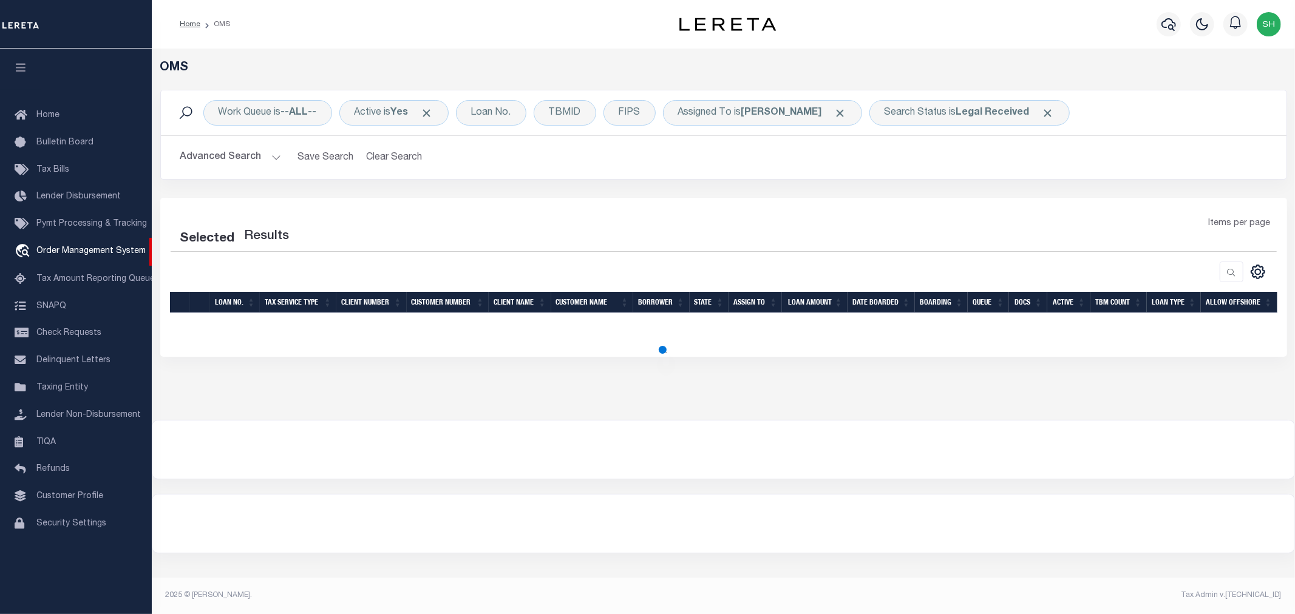
select select "200"
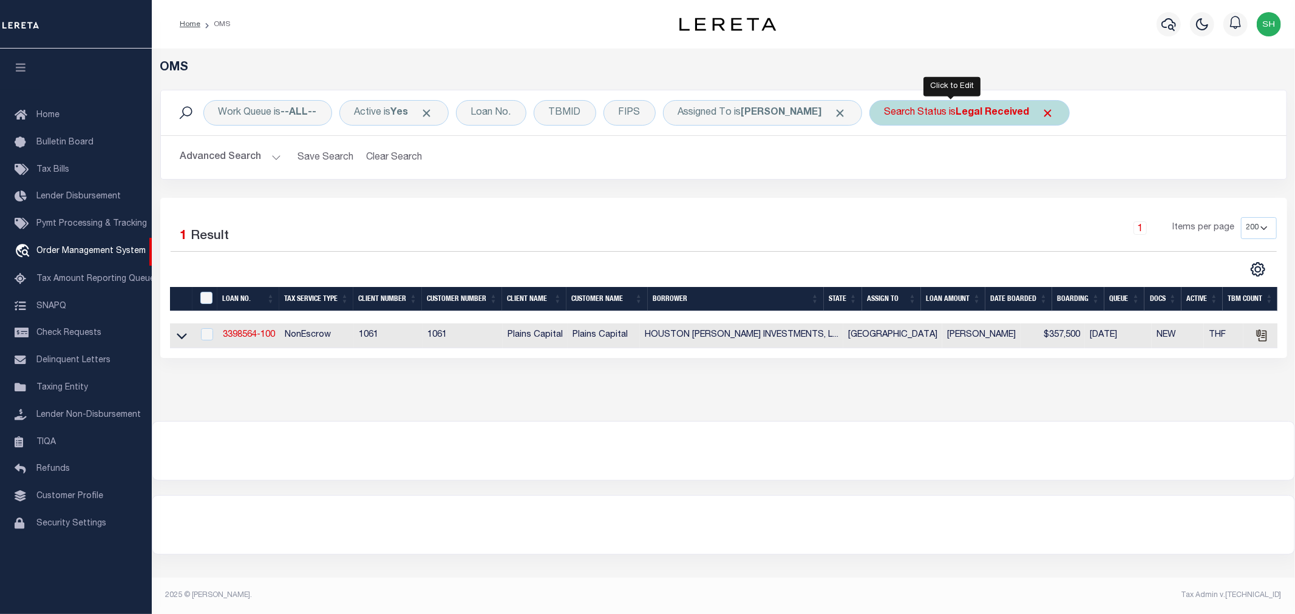
click at [932, 113] on div "Search Status is Legal Received" at bounding box center [969, 112] width 200 height 25
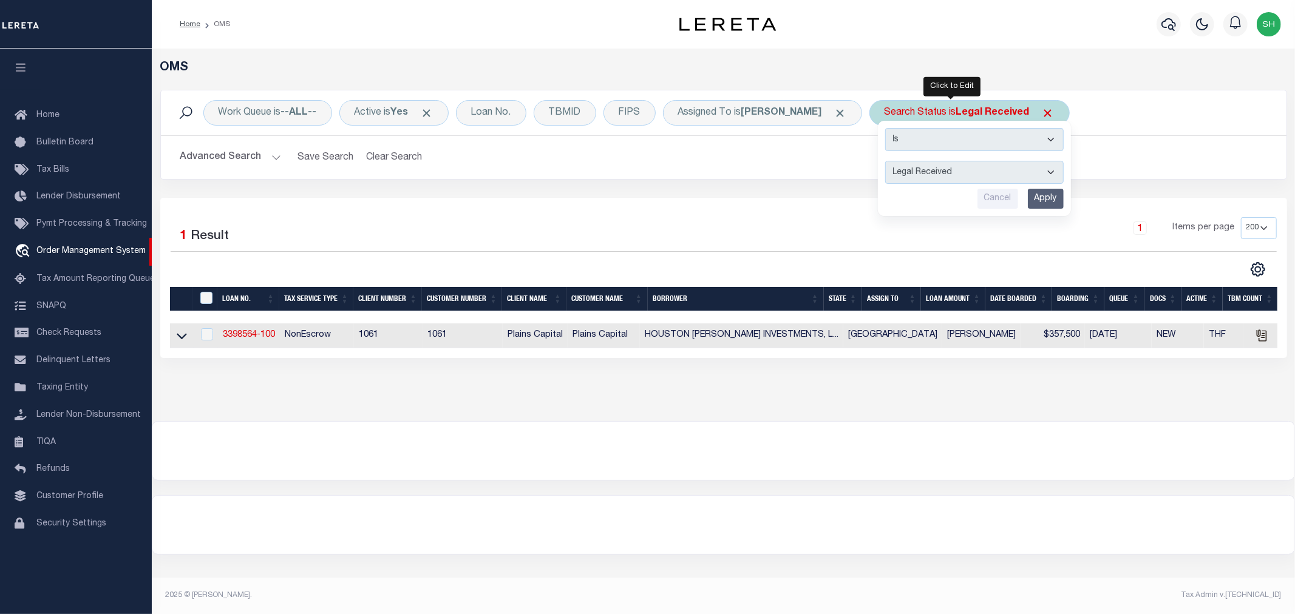
click at [901, 168] on select "Automated Search Bad Parcel Complete Duplicate Parcel High Dollar Reporting In …" at bounding box center [974, 172] width 178 height 23
select select "IP"
click at [885, 161] on select "Automated Search Bad Parcel Complete Duplicate Parcel High Dollar Reporting In …" at bounding box center [974, 172] width 178 height 23
click at [1028, 198] on input "Apply" at bounding box center [1046, 199] width 36 height 20
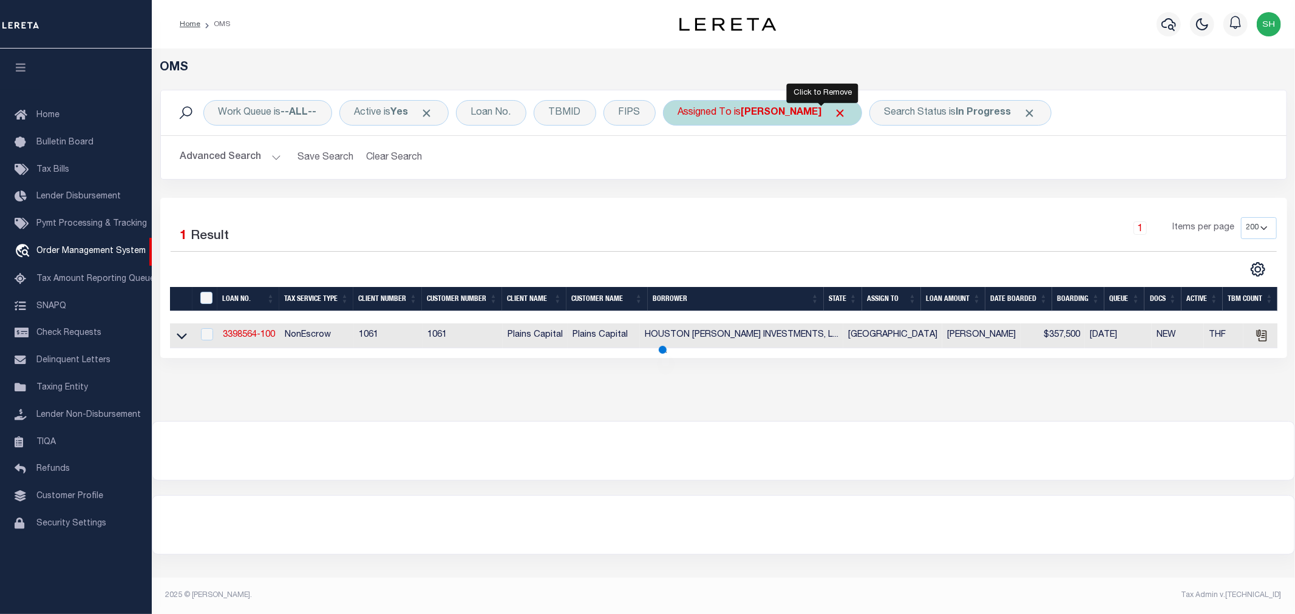
click at [834, 110] on span "Click to Remove" at bounding box center [840, 113] width 13 height 13
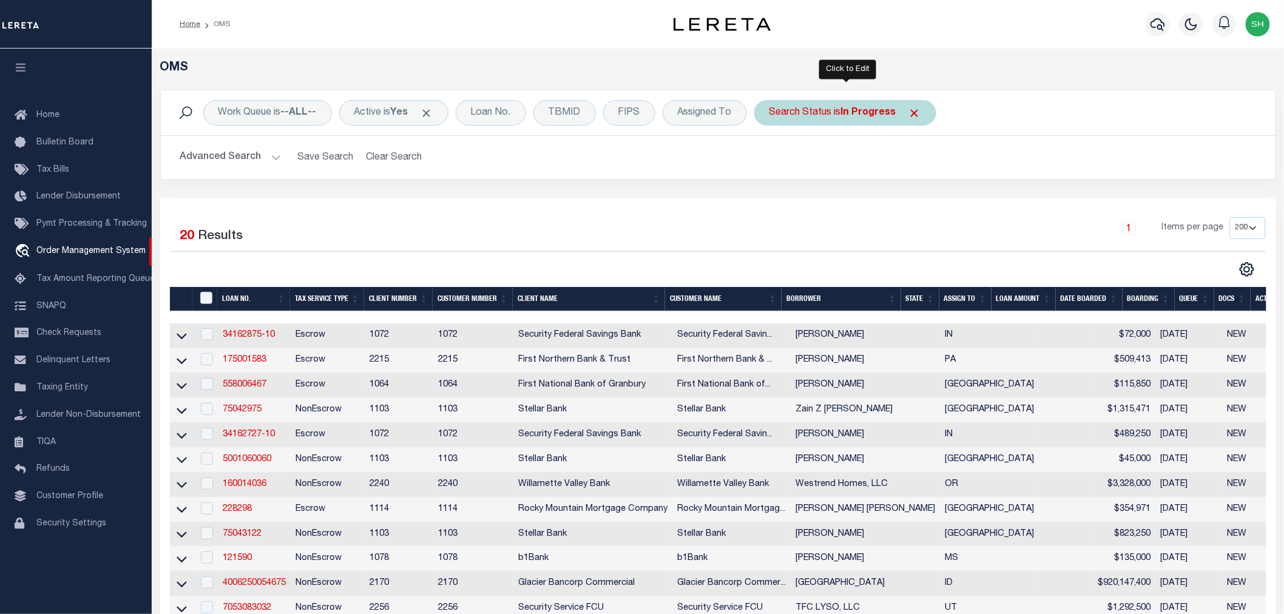
click at [836, 110] on div "Search Status is In Progress" at bounding box center [845, 112] width 182 height 25
select select "IP"
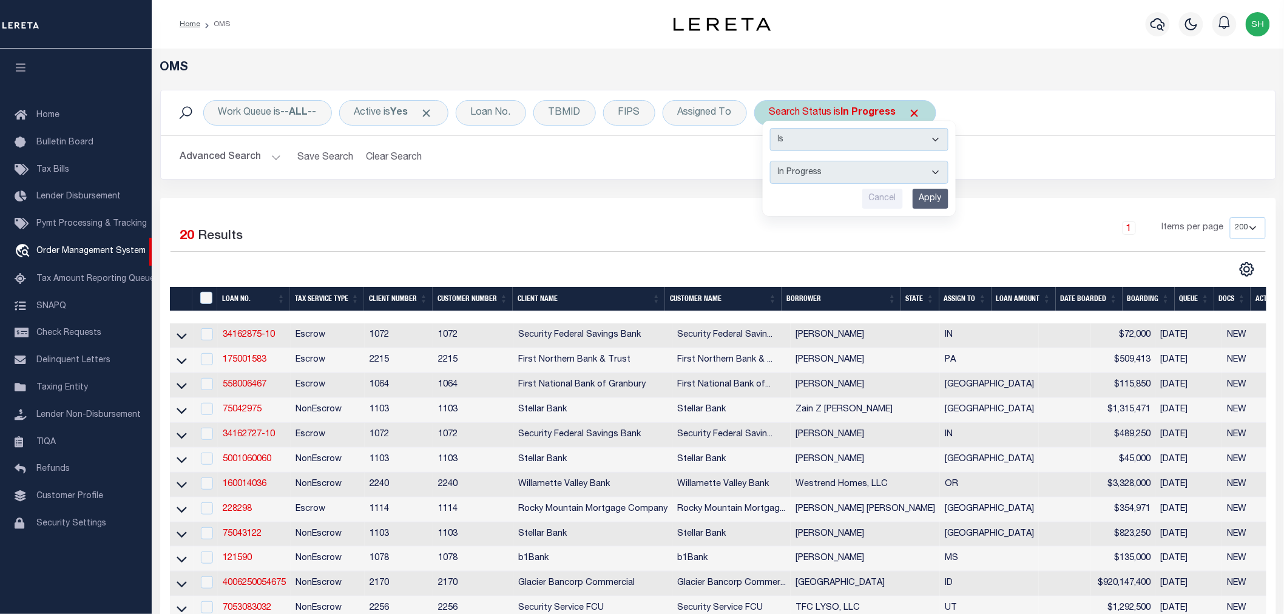
click at [836, 110] on div "Search Status is In Progress Is Contains Automated Search Bad Parcel Complete D…" at bounding box center [845, 112] width 182 height 25
select select "IP"
click at [1003, 147] on h2 "Advanced Search Save Search Clear Search tblSearchTopScreen_dynamictable_____De…" at bounding box center [719, 158] width 1096 height 24
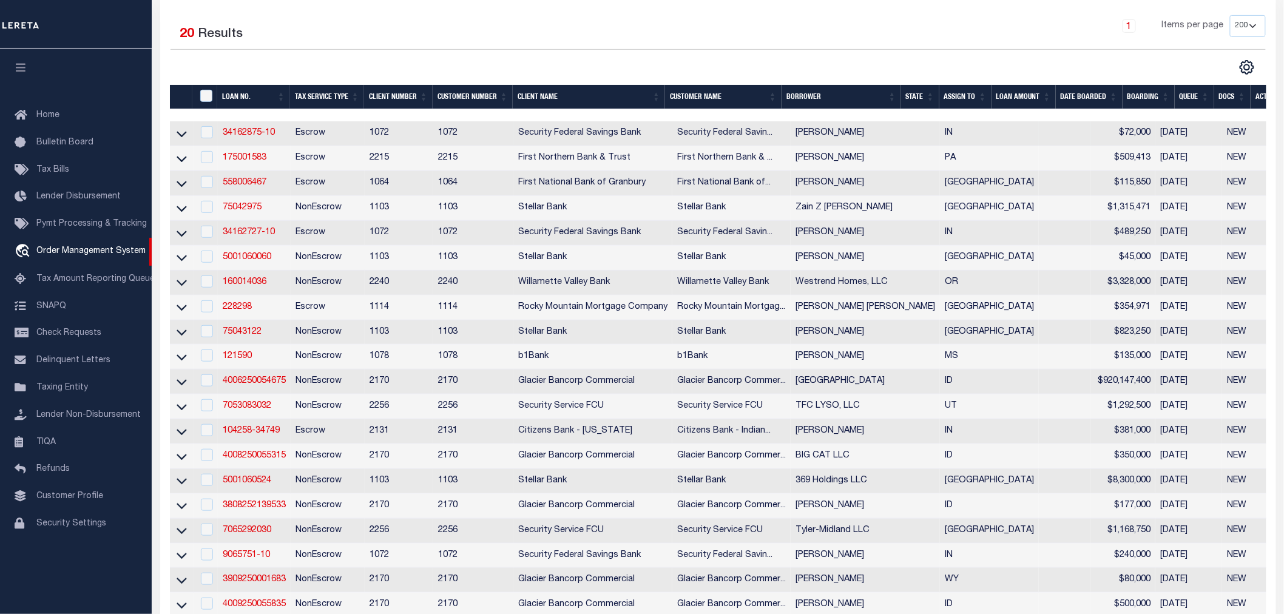
scroll to position [269, 0]
